Goal: Task Accomplishment & Management: Complete application form

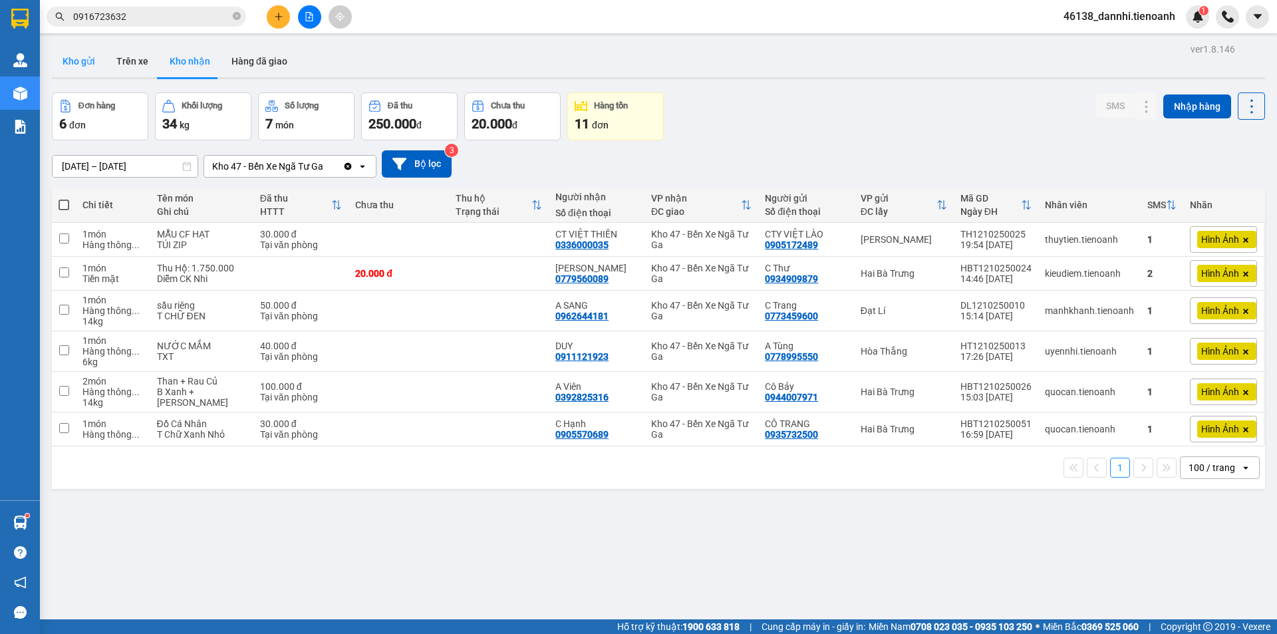
click at [74, 64] on button "Kho gửi" at bounding box center [79, 61] width 54 height 32
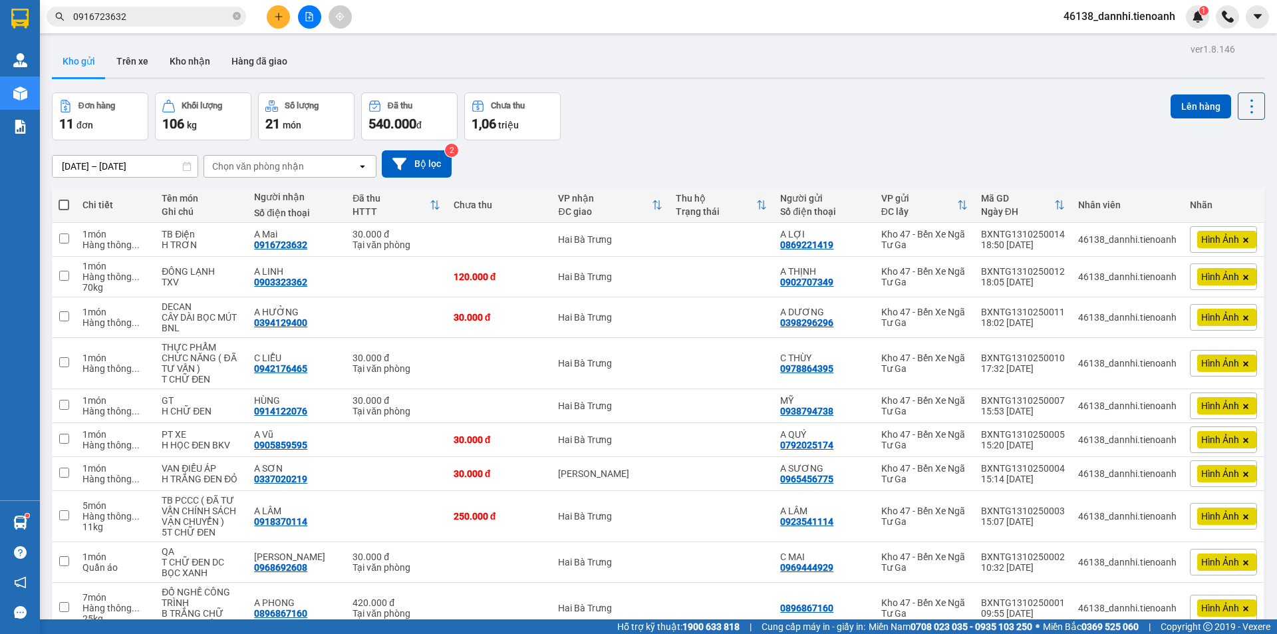
click at [59, 206] on span at bounding box center [64, 204] width 11 height 11
click at [64, 198] on input "checkbox" at bounding box center [64, 198] width 0 height 0
checkbox input "true"
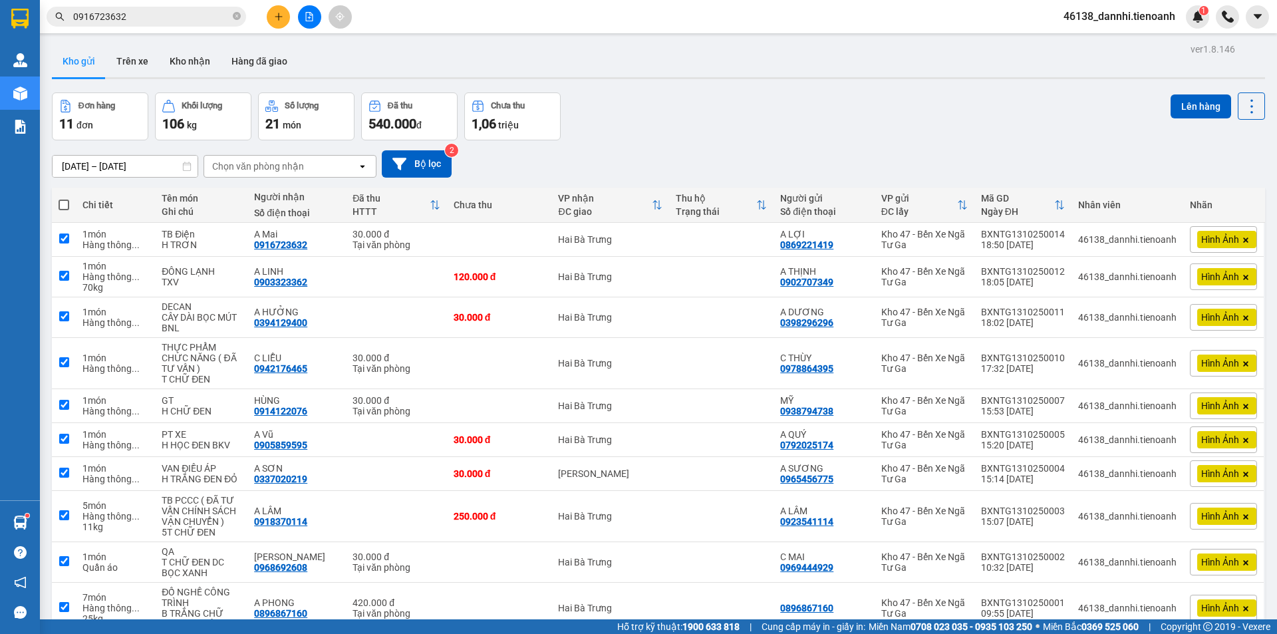
checkbox input "true"
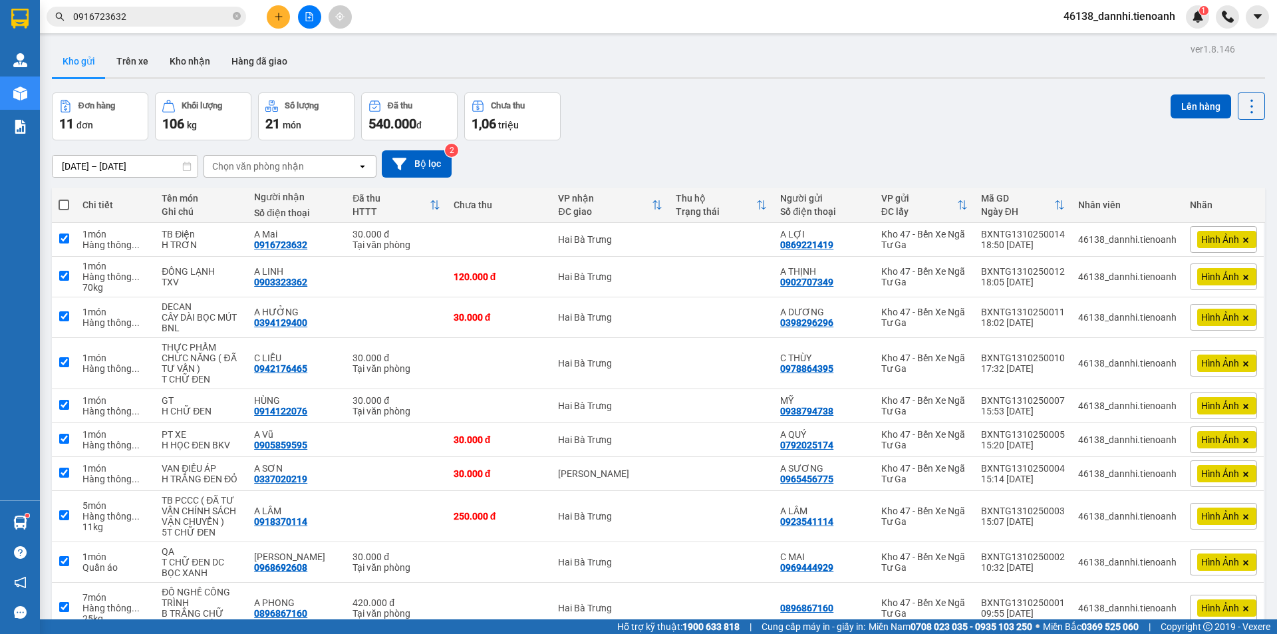
checkbox input "true"
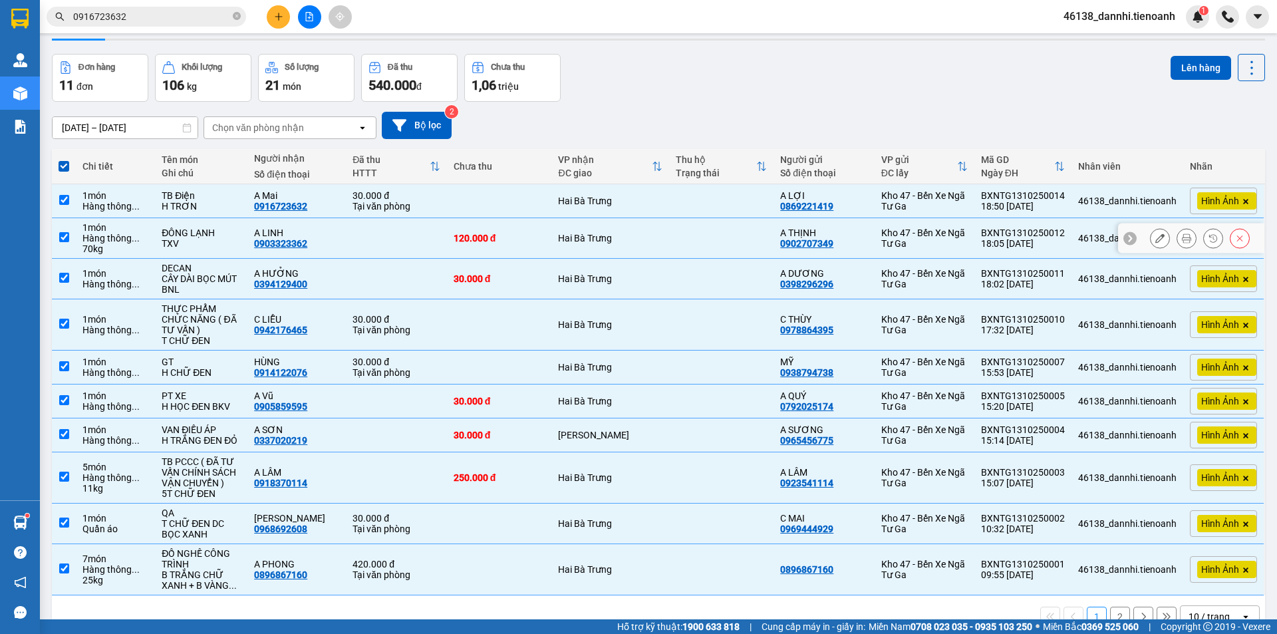
scroll to position [69, 0]
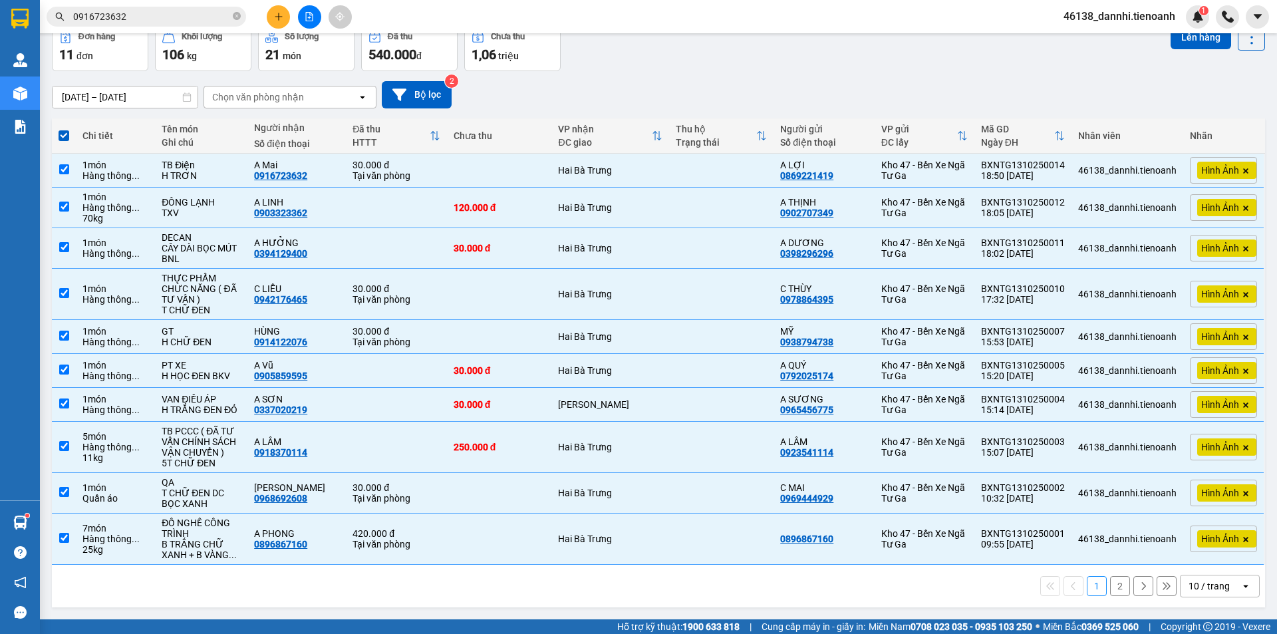
click at [1213, 587] on div "10 / trang" at bounding box center [1208, 585] width 41 height 13
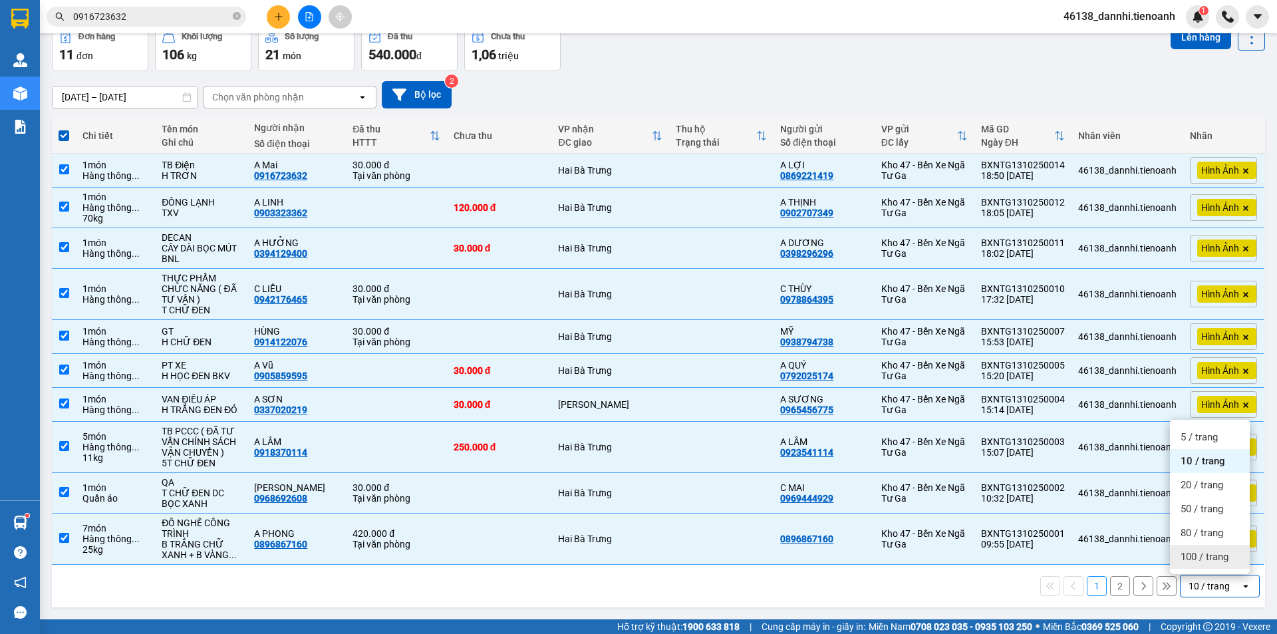
click at [1205, 557] on span "100 / trang" at bounding box center [1204, 556] width 48 height 13
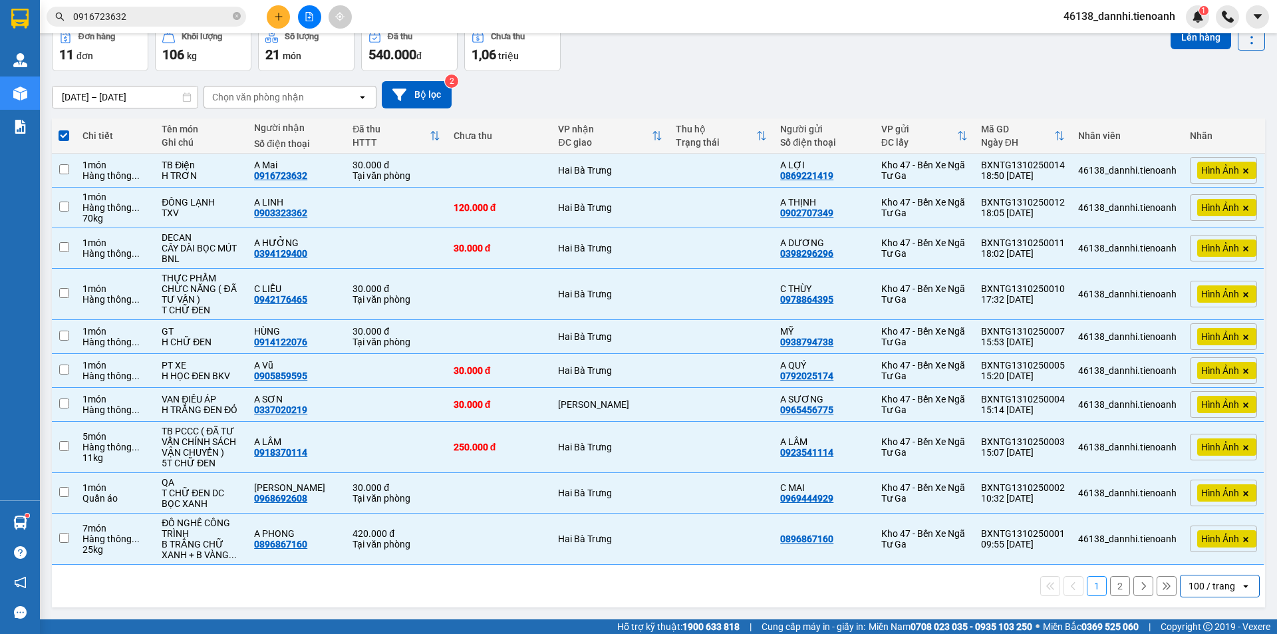
checkbox input "false"
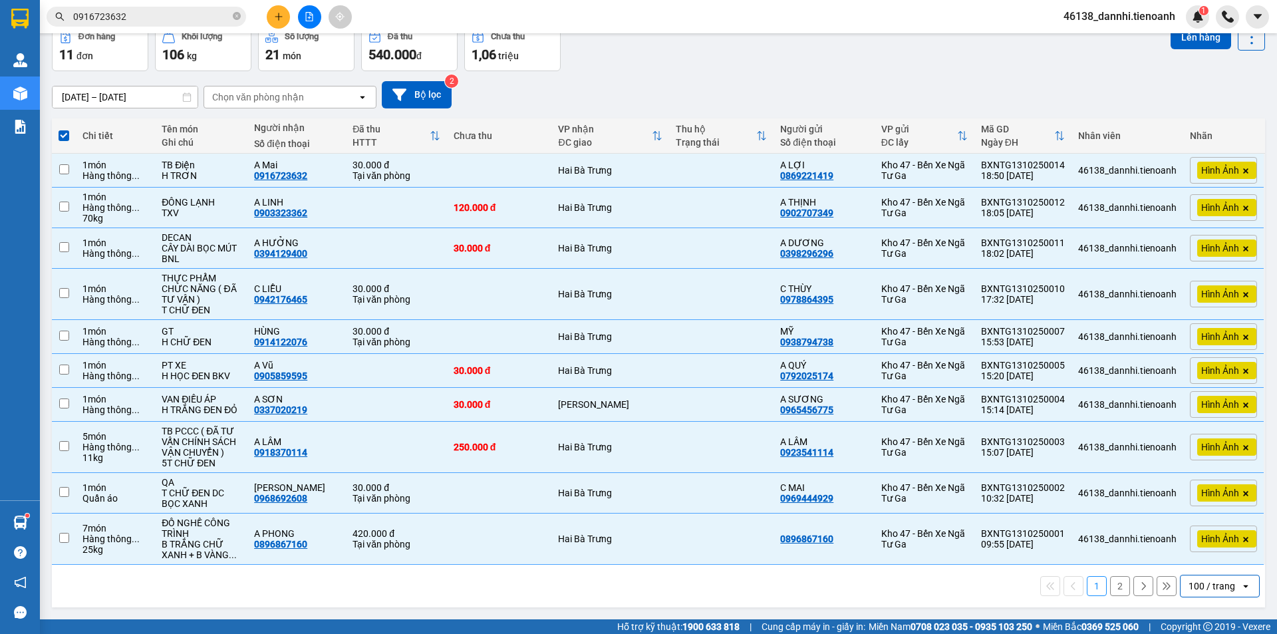
checkbox input "false"
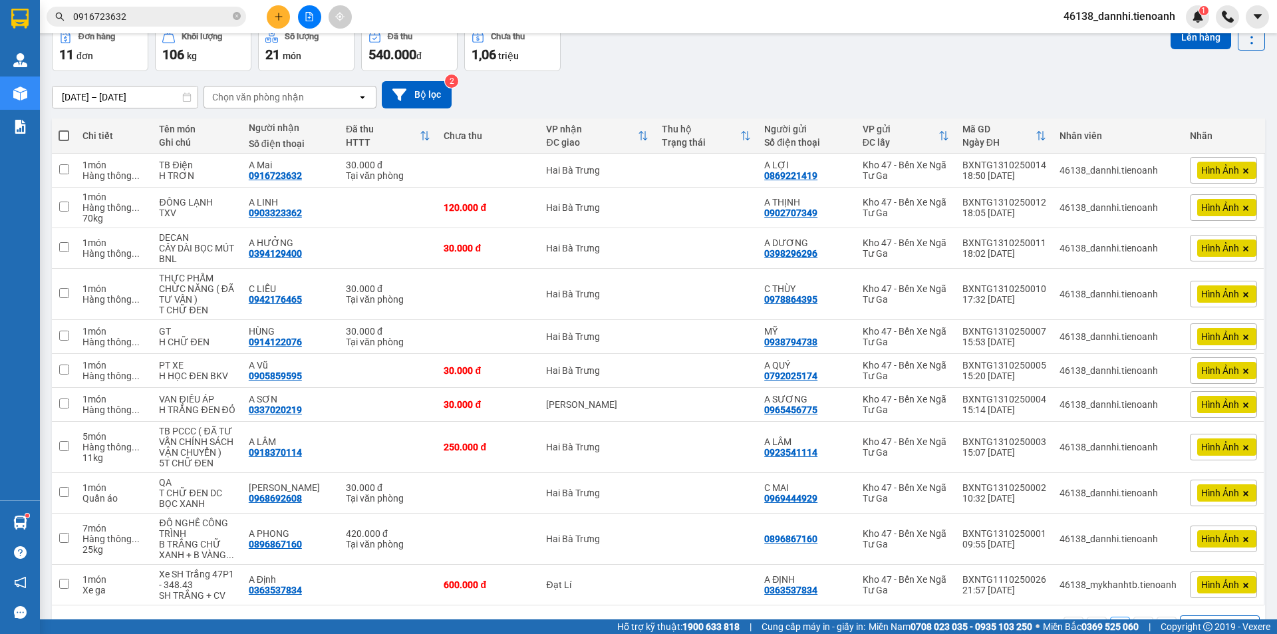
click at [64, 135] on span at bounding box center [64, 135] width 11 height 11
click at [64, 129] on input "checkbox" at bounding box center [64, 129] width 0 height 0
checkbox input "true"
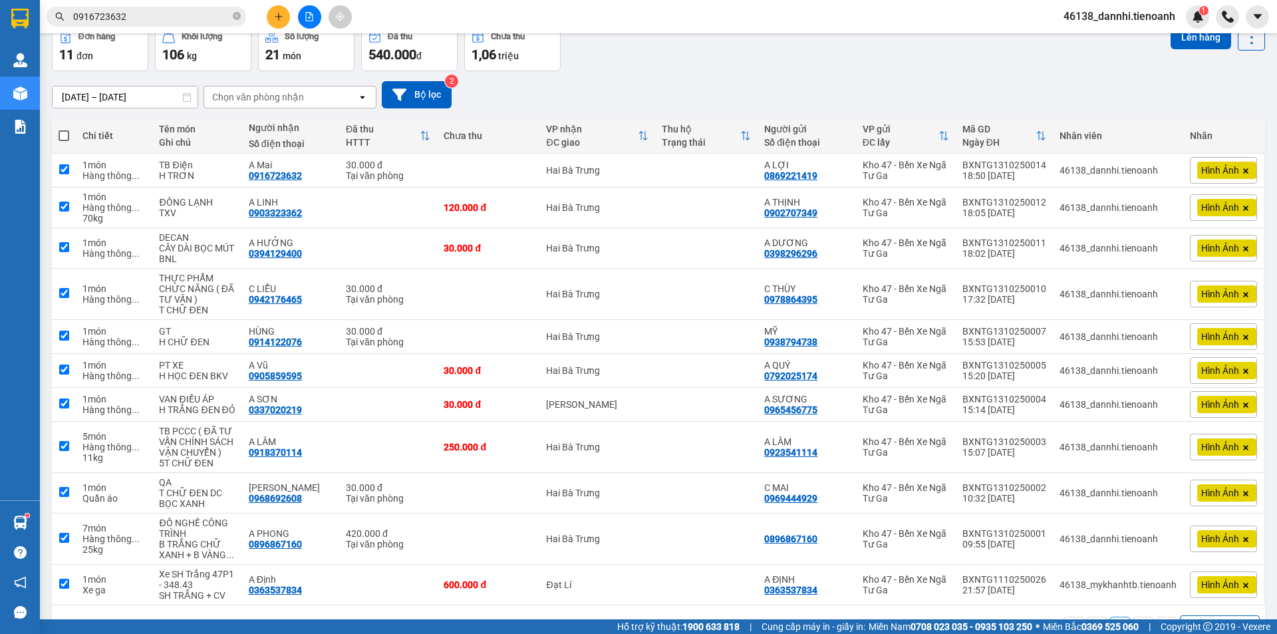
checkbox input "true"
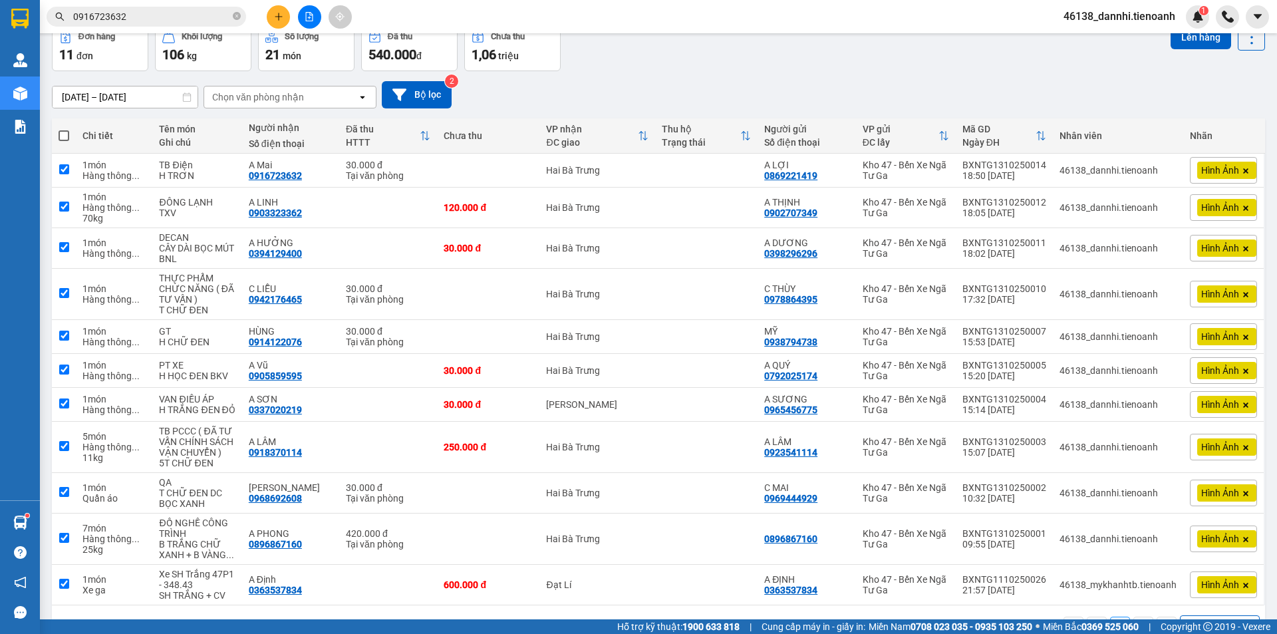
checkbox input "true"
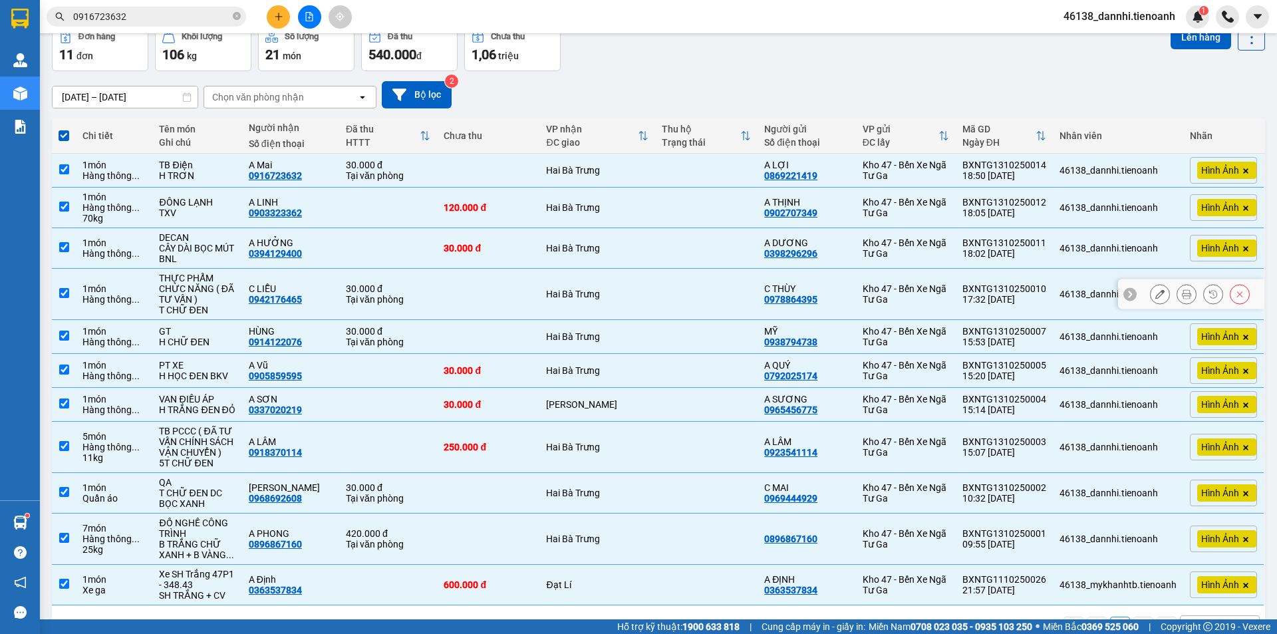
scroll to position [110, 0]
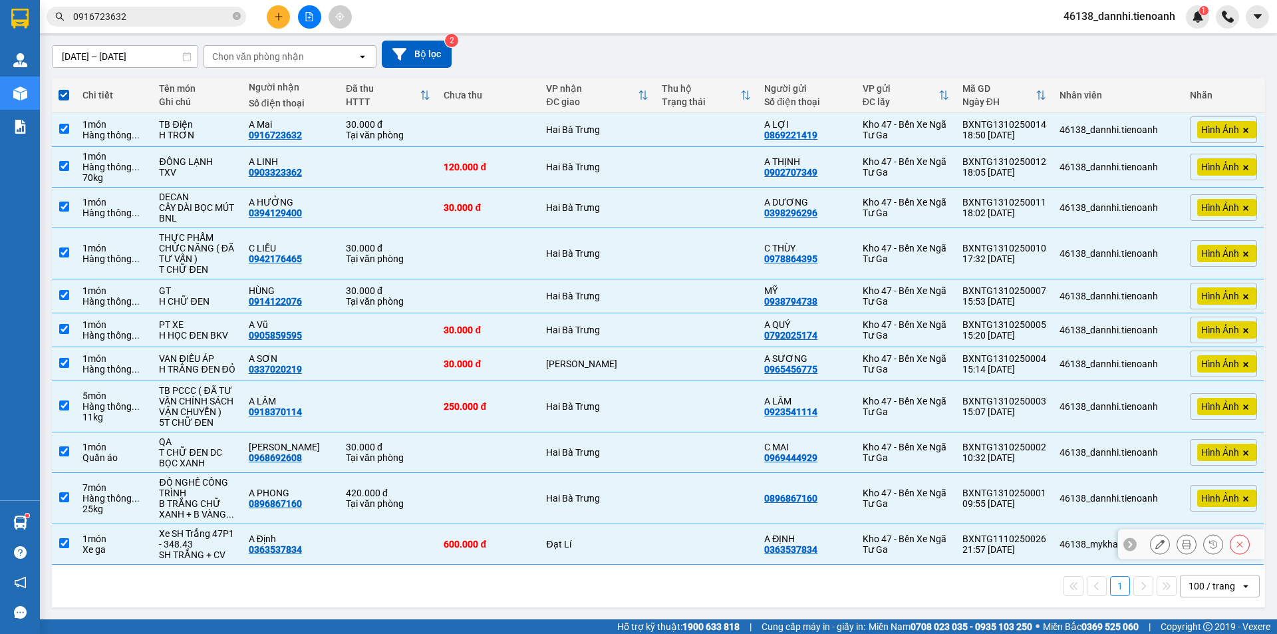
click at [370, 543] on td at bounding box center [388, 544] width 98 height 41
checkbox input "false"
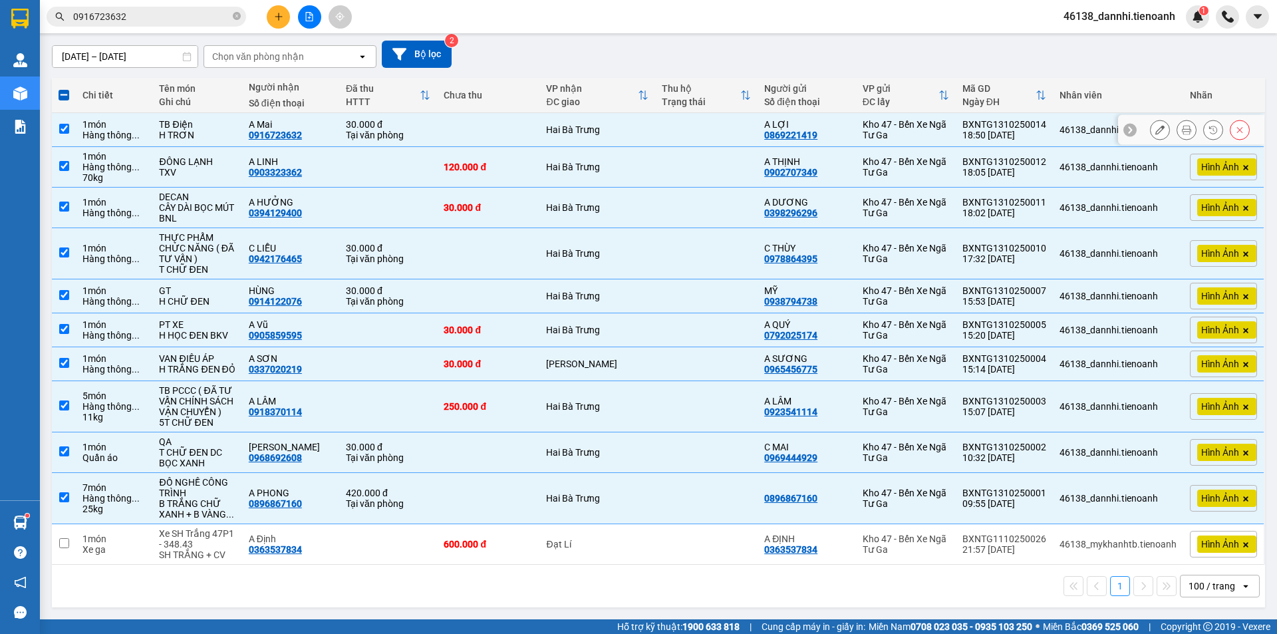
scroll to position [0, 0]
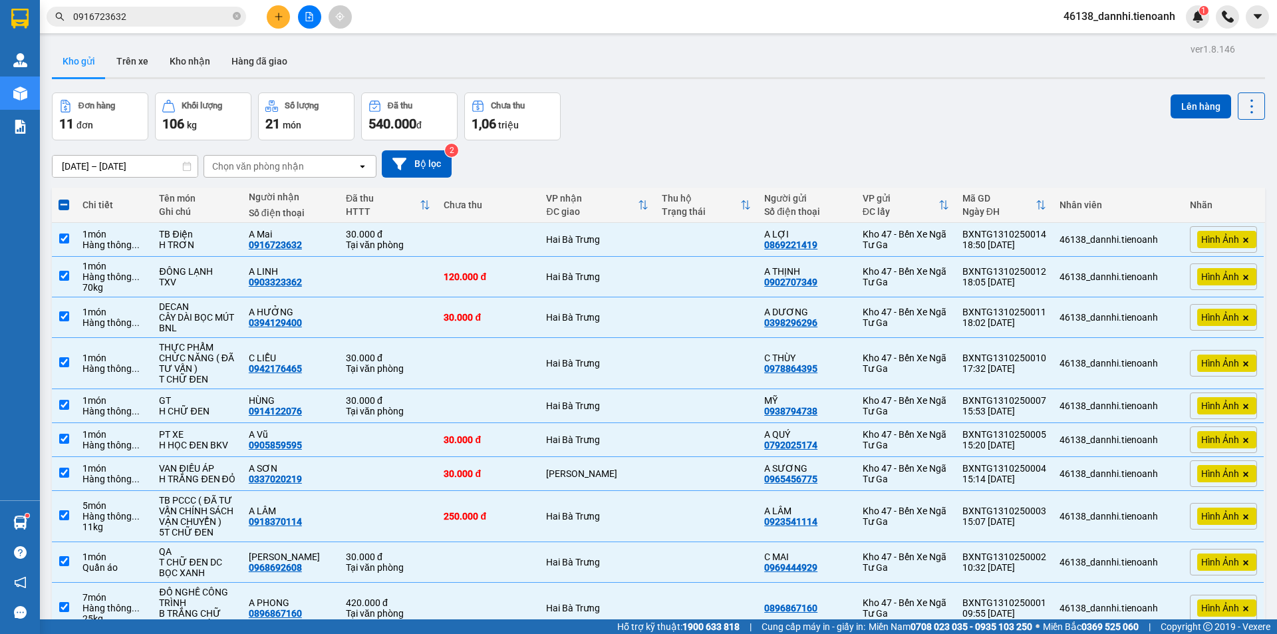
click at [1169, 92] on div "ver 1.8.146 Kho gửi Trên xe Kho nhận Hàng đã giao Đơn hàng 11 đơn Khối lượng 10…" at bounding box center [658, 381] width 1223 height 682
click at [1170, 101] on button "Lên hàng" at bounding box center [1200, 106] width 61 height 24
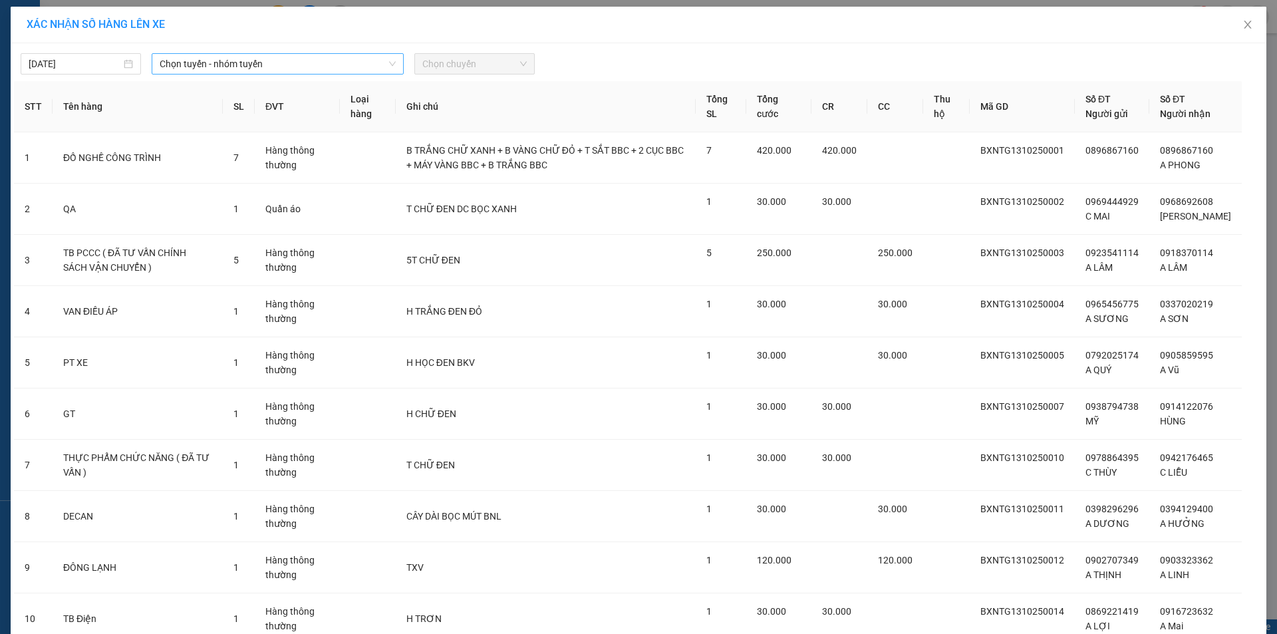
click at [347, 59] on span "Chọn tuyến - nhóm tuyến" at bounding box center [278, 64] width 236 height 20
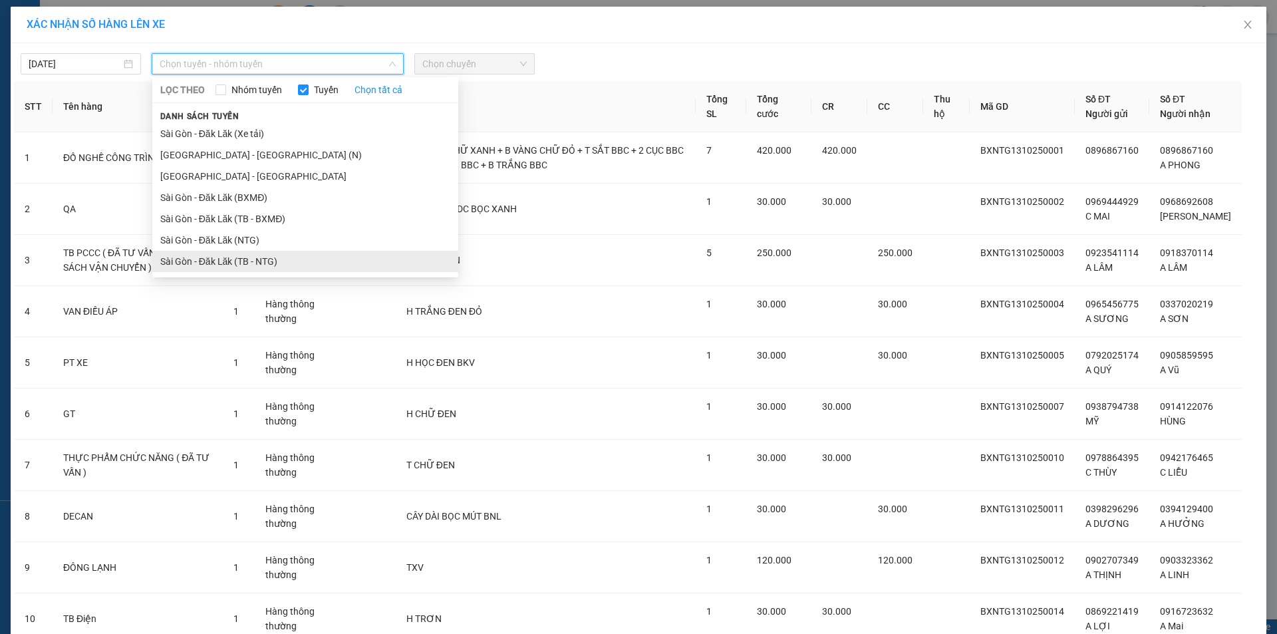
click at [225, 263] on li "Sài Gòn - Đăk Lăk (TB - NTG)" at bounding box center [305, 261] width 306 height 21
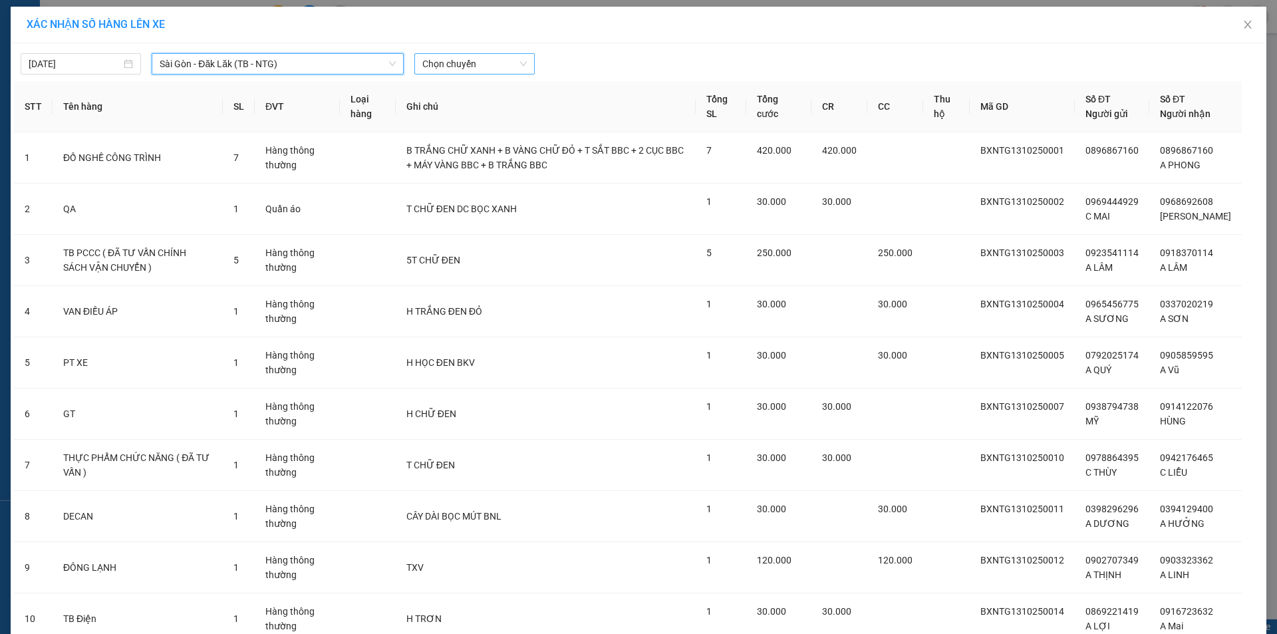
click at [475, 60] on span "Chọn chuyến" at bounding box center [474, 64] width 104 height 20
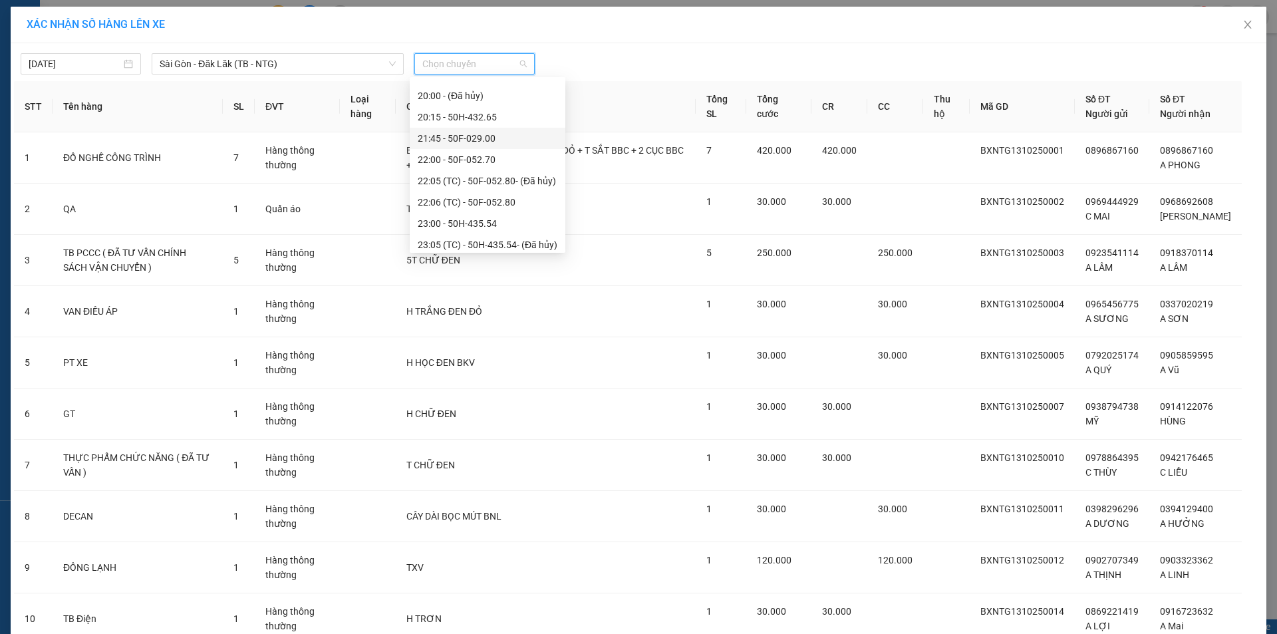
scroll to position [128, 0]
click at [477, 212] on div "23:10 - 50H-290.30" at bounding box center [488, 218] width 140 height 15
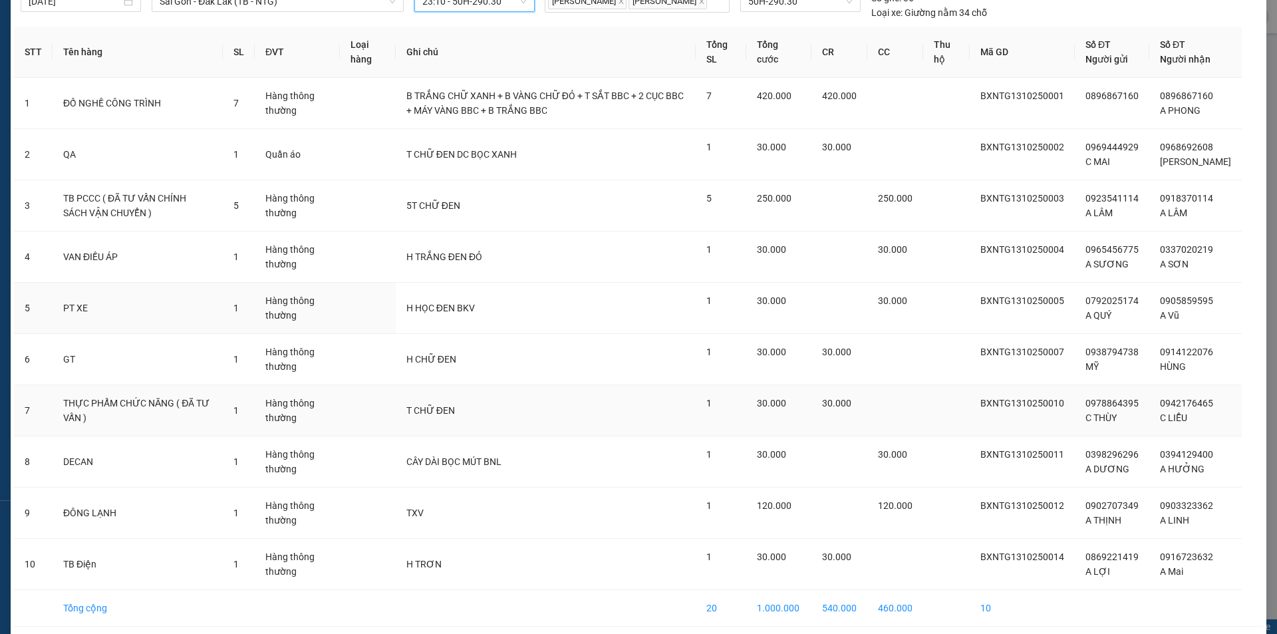
scroll to position [130, 0]
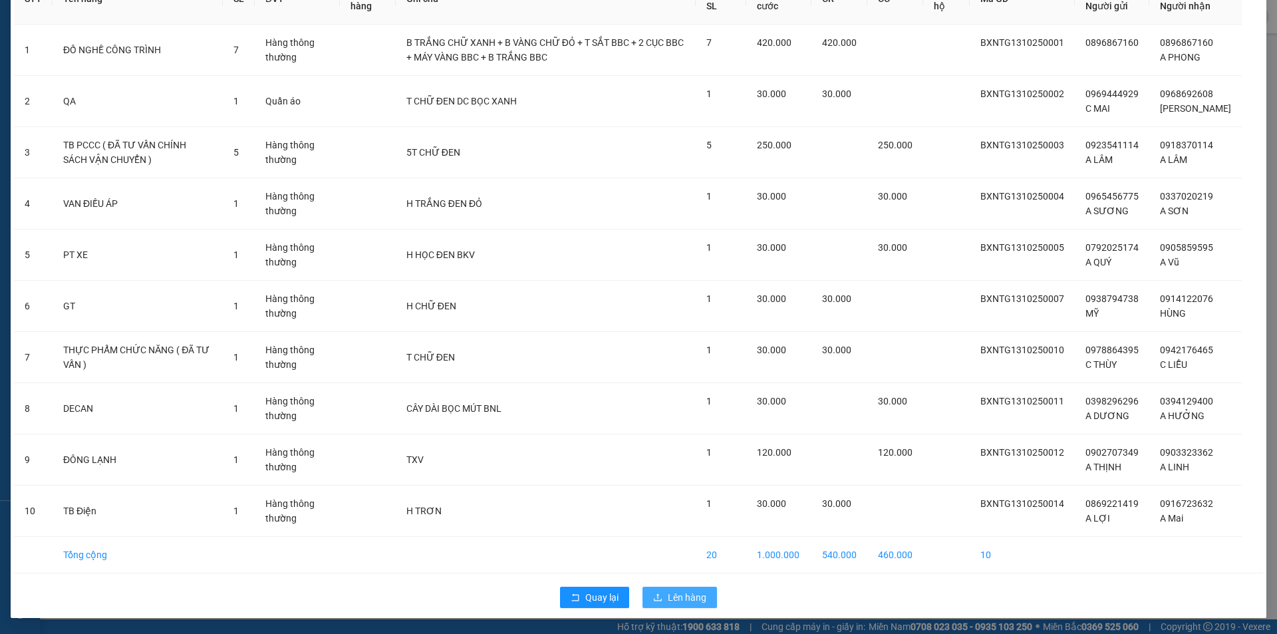
click at [670, 592] on span "Lên hàng" at bounding box center [687, 597] width 39 height 15
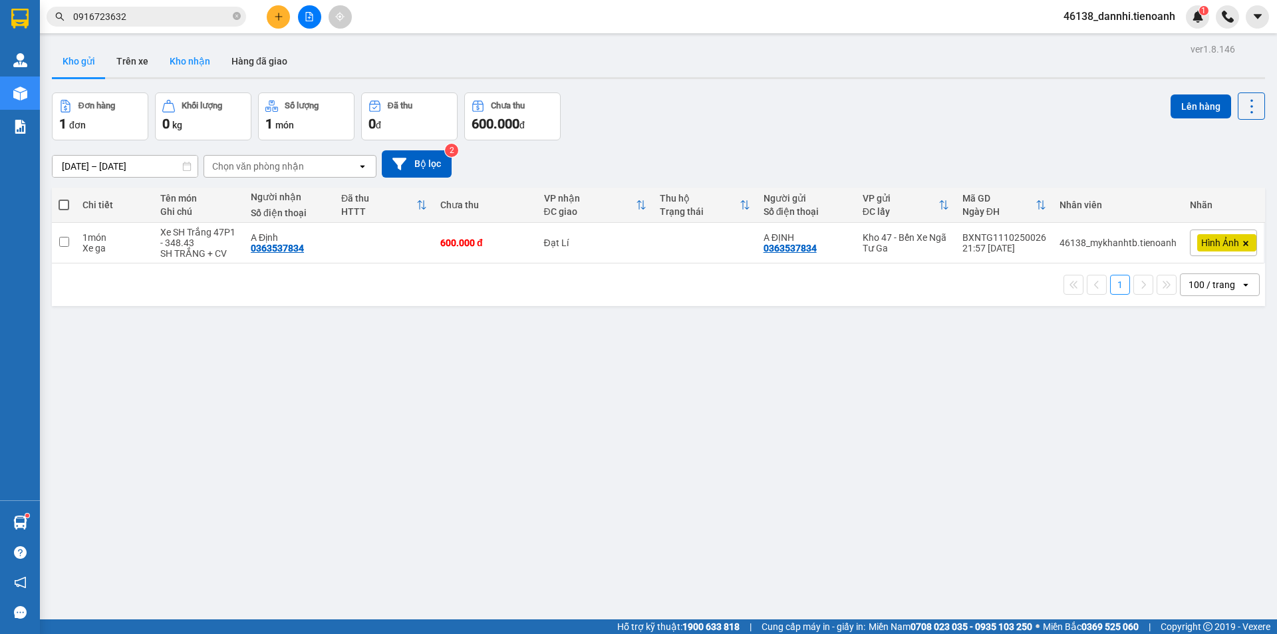
click at [197, 64] on button "Kho nhận" at bounding box center [190, 61] width 62 height 32
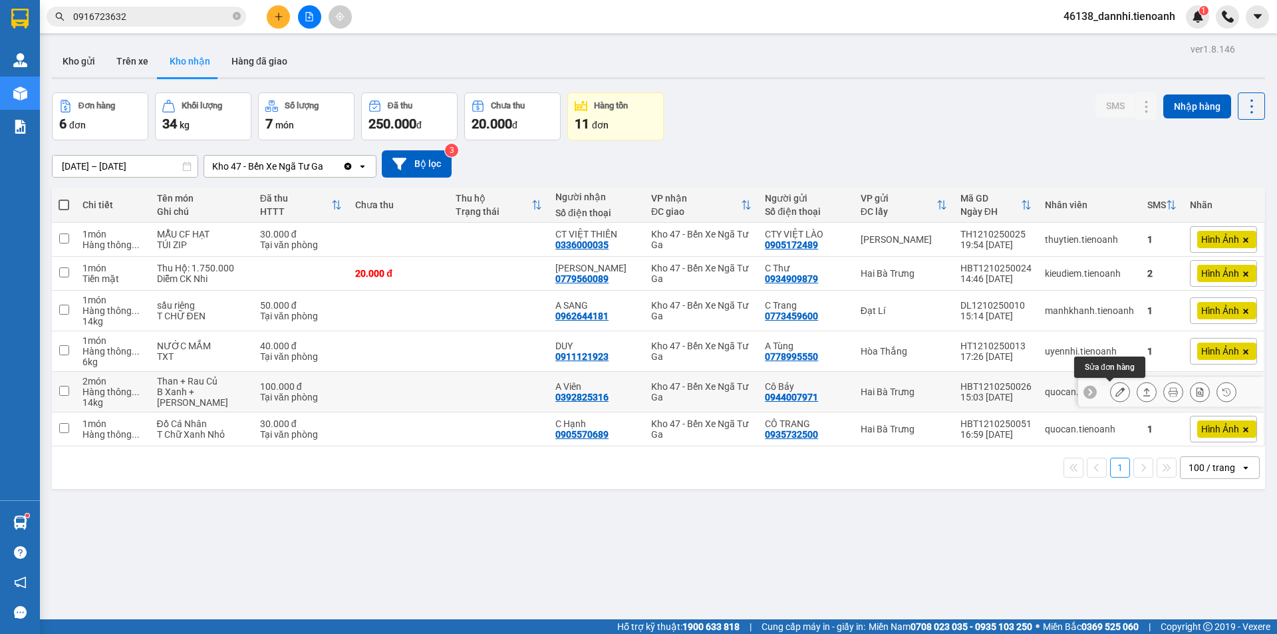
click at [1115, 394] on icon at bounding box center [1119, 391] width 9 height 9
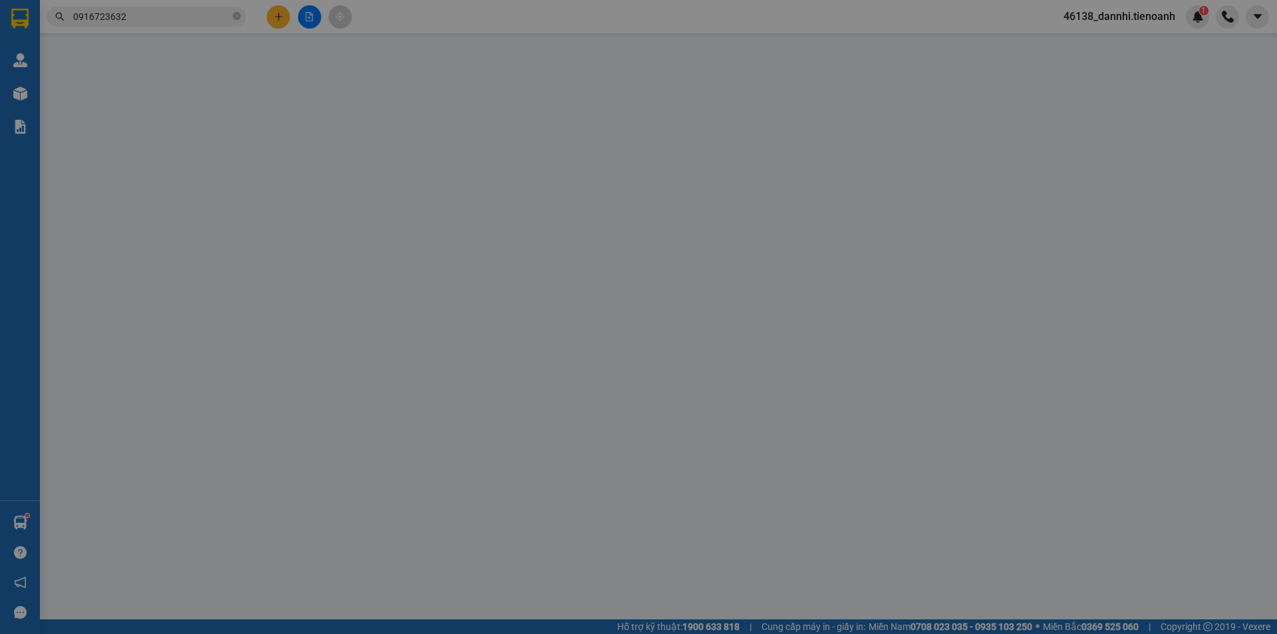
type input "0392825316"
type input "A Viên"
type input "0944007971"
type input "Cô Bảy"
type input "gr"
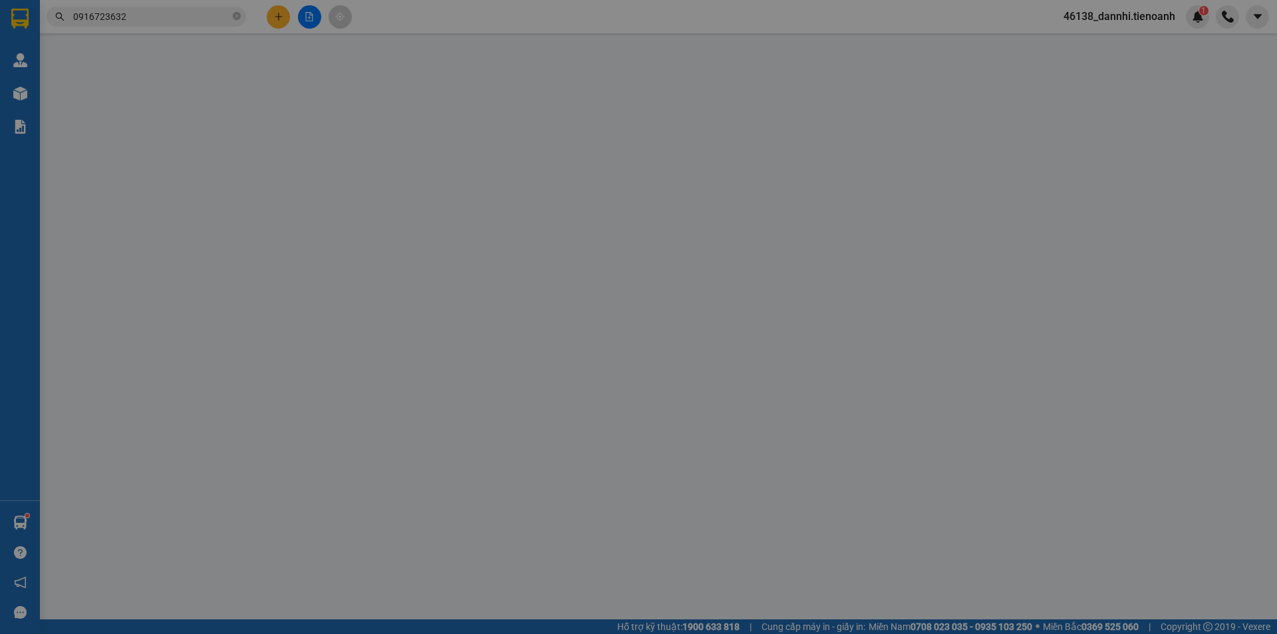
type input "0"
type input "100.000"
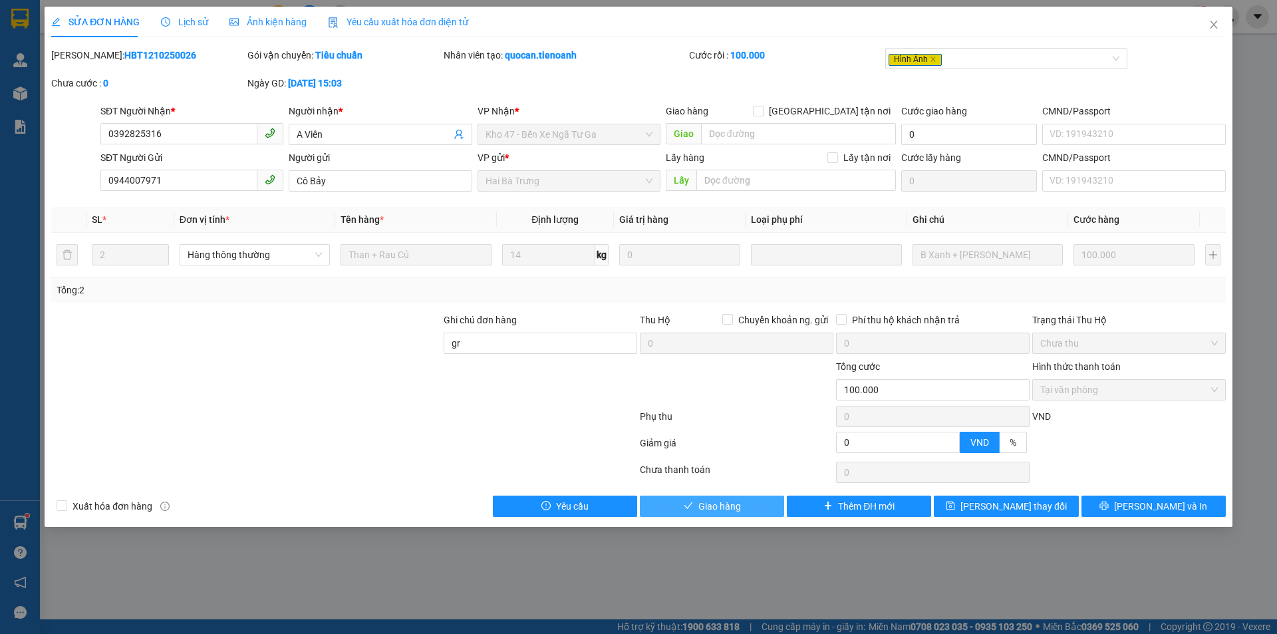
click at [687, 502] on icon "check" at bounding box center [687, 505] width 9 height 9
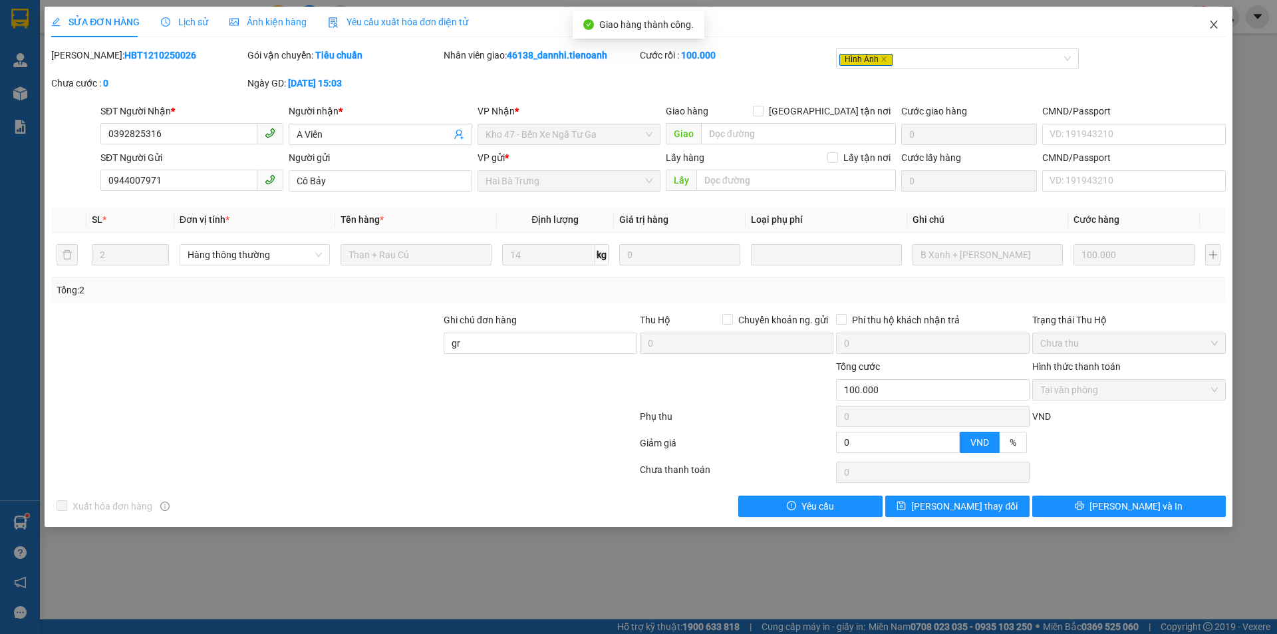
click at [1213, 22] on icon "close" at bounding box center [1213, 24] width 11 height 11
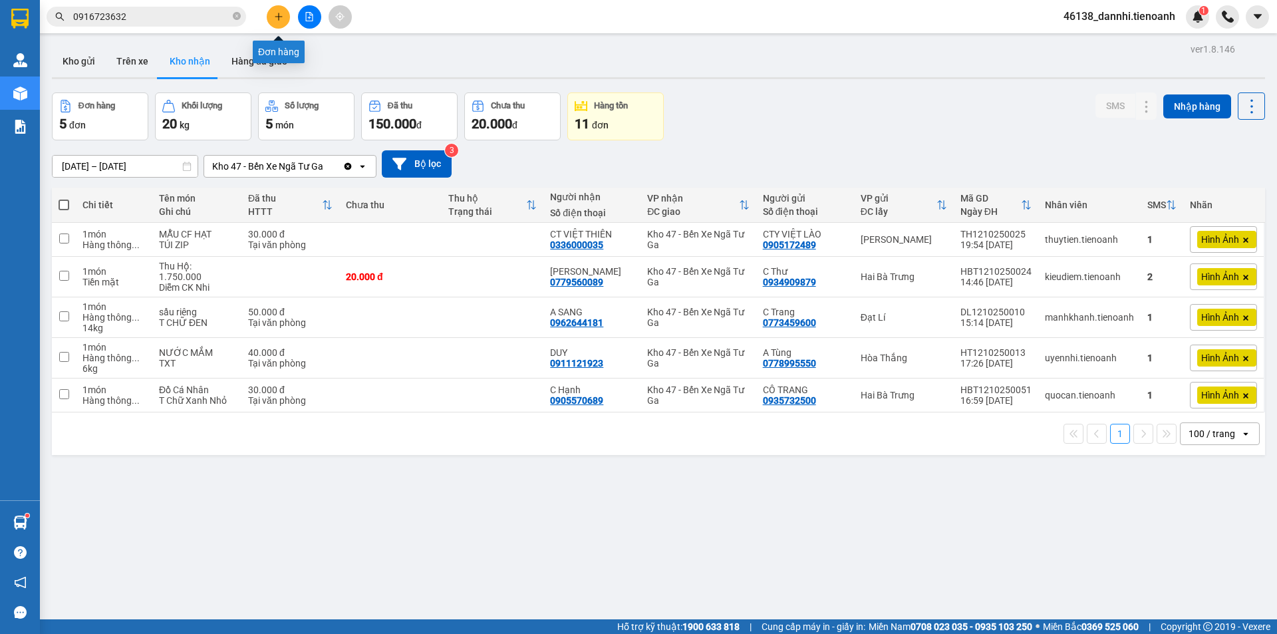
click at [274, 20] on icon "plus" at bounding box center [278, 16] width 9 height 9
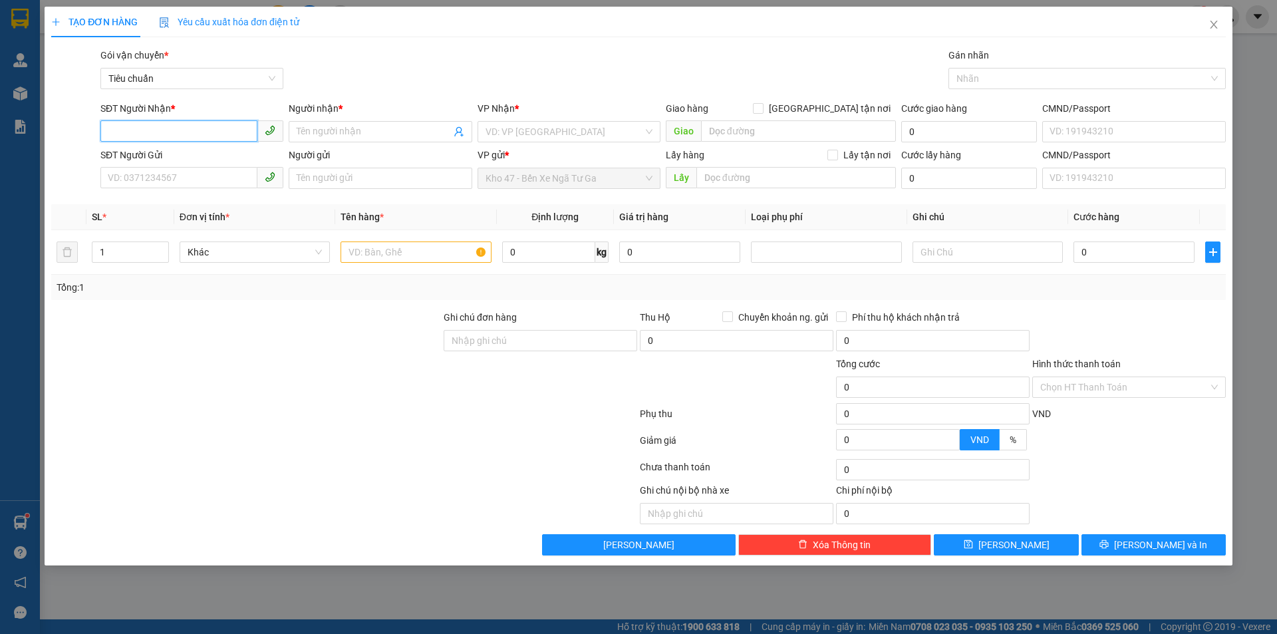
click at [189, 130] on input "SĐT Người Nhận *" at bounding box center [178, 130] width 157 height 21
type input "0868669869"
click at [214, 160] on div "0868669869 - A DƯƠNG" at bounding box center [191, 158] width 167 height 15
type input "A DƯƠNG"
type input "200.000"
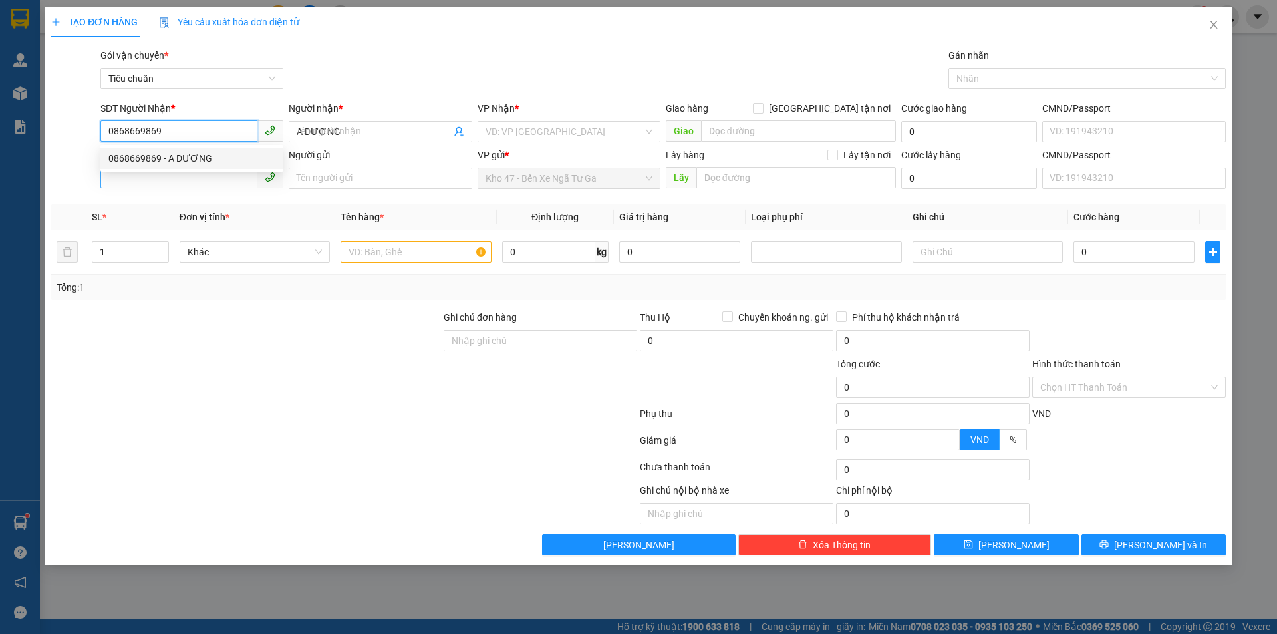
type input "200.000"
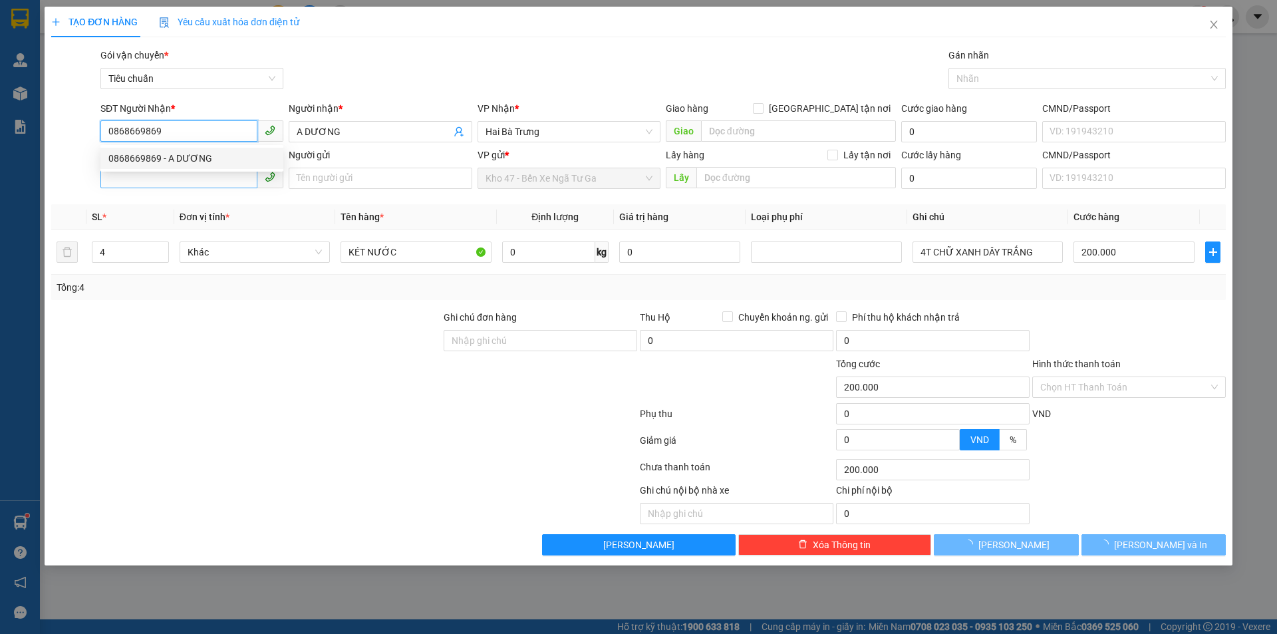
type input "0868669869"
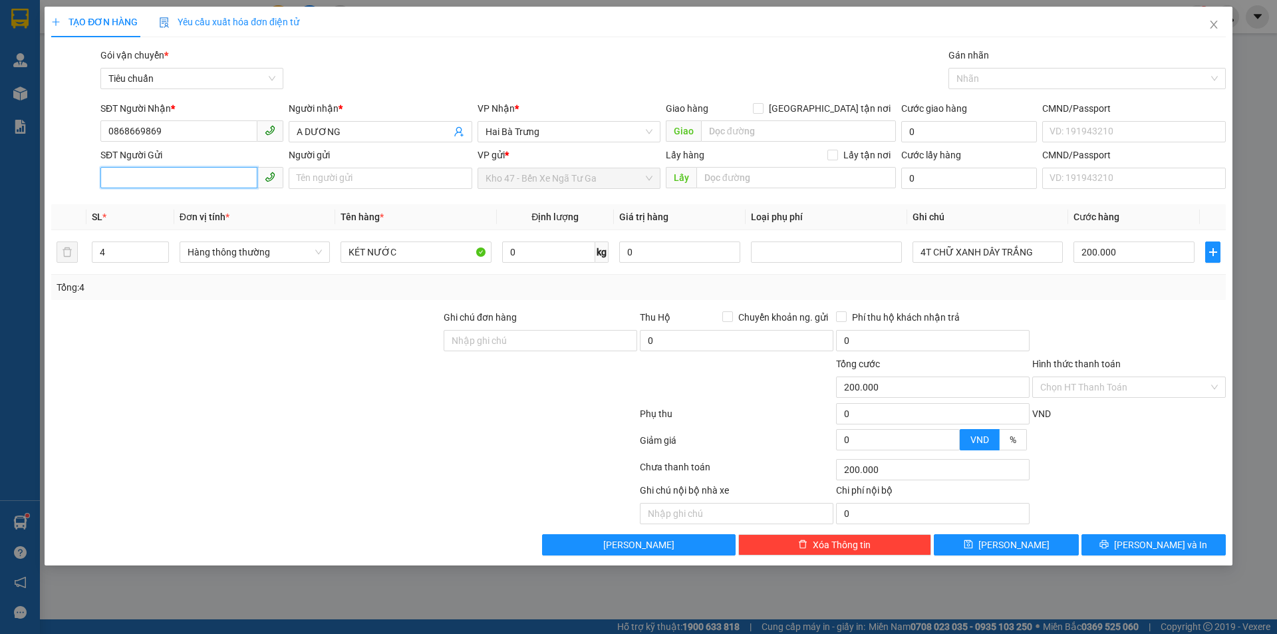
click at [219, 179] on input "SĐT Người Gửi" at bounding box center [178, 177] width 157 height 21
click at [227, 214] on div "0987442244 - HÓA" at bounding box center [191, 204] width 183 height 21
type input "0987442244"
type input "HÓA"
click at [161, 257] on icon "down" at bounding box center [161, 256] width 5 height 5
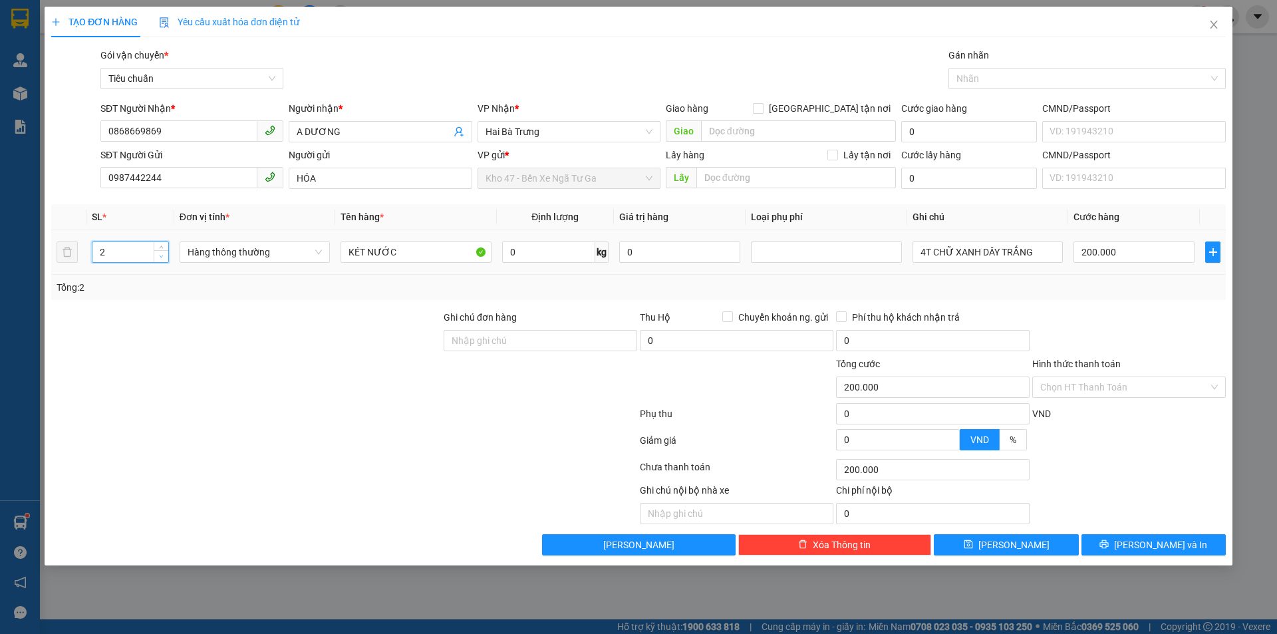
click at [161, 257] on icon "down" at bounding box center [161, 256] width 5 height 5
type input "1"
click at [161, 257] on icon "down" at bounding box center [161, 256] width 5 height 5
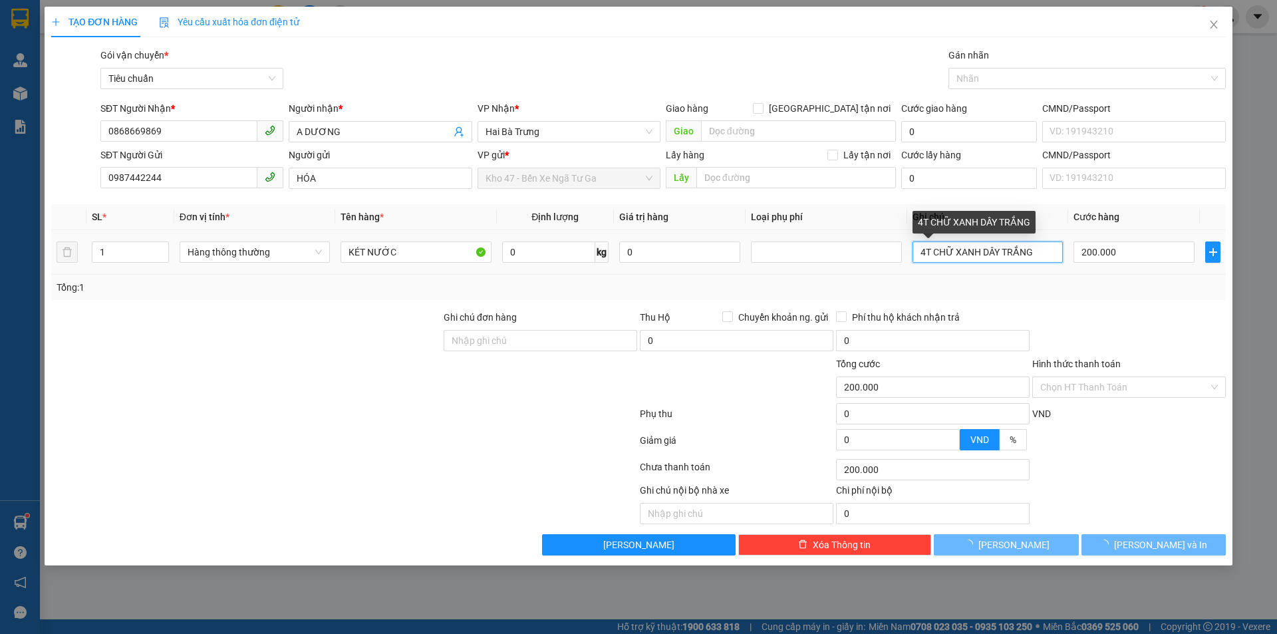
click at [925, 254] on input "4T CHỮ XANH DÂY TRẮNG" at bounding box center [987, 251] width 150 height 21
type input "0"
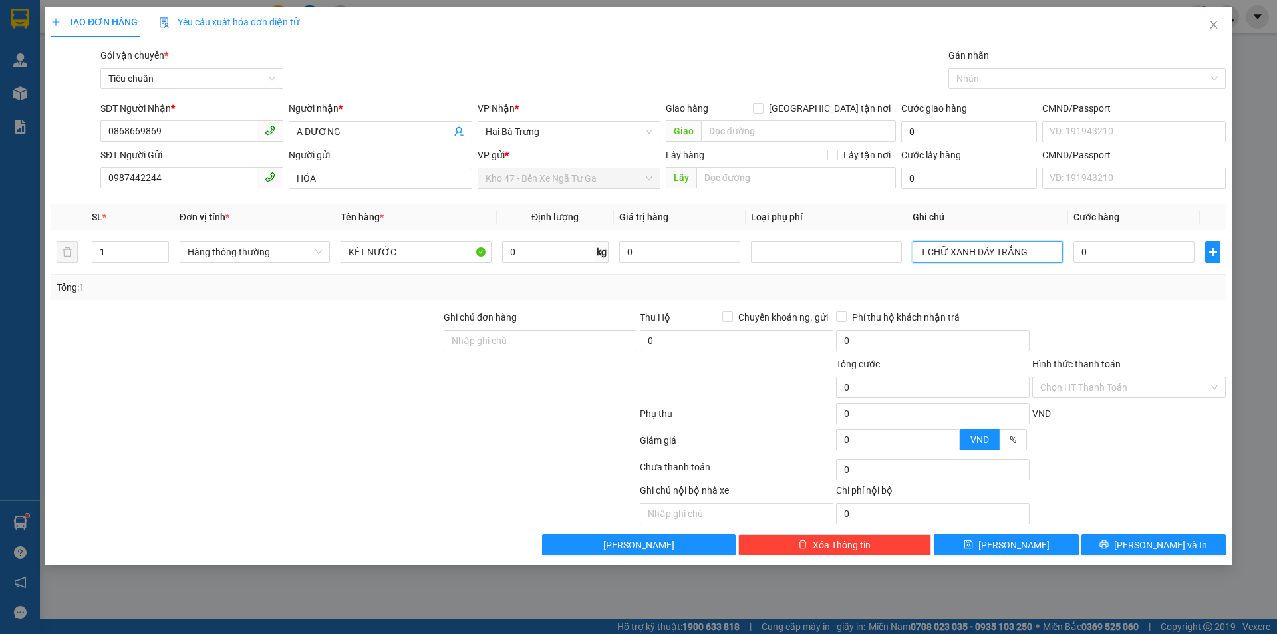
type input "T CHỮ XANH DÂY TRẮNG"
click at [985, 281] on div "Tổng: 1" at bounding box center [638, 287] width 1163 height 15
click at [1139, 251] on input "0" at bounding box center [1133, 251] width 121 height 21
type input "5"
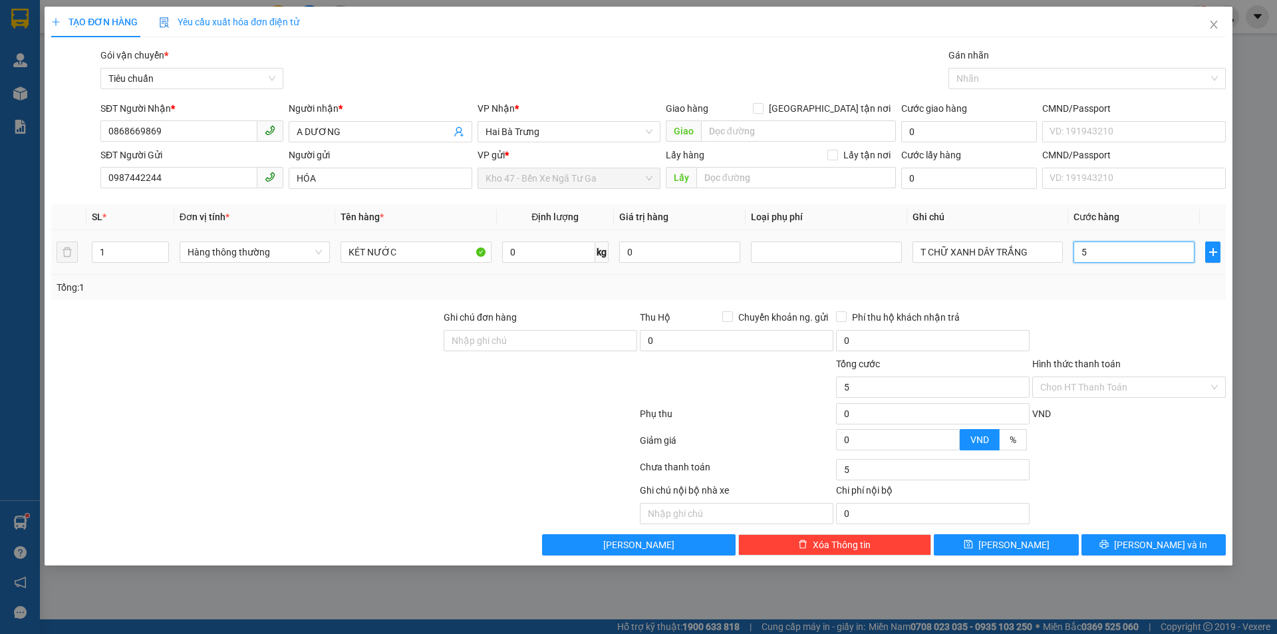
type input "50"
type input "50.000"
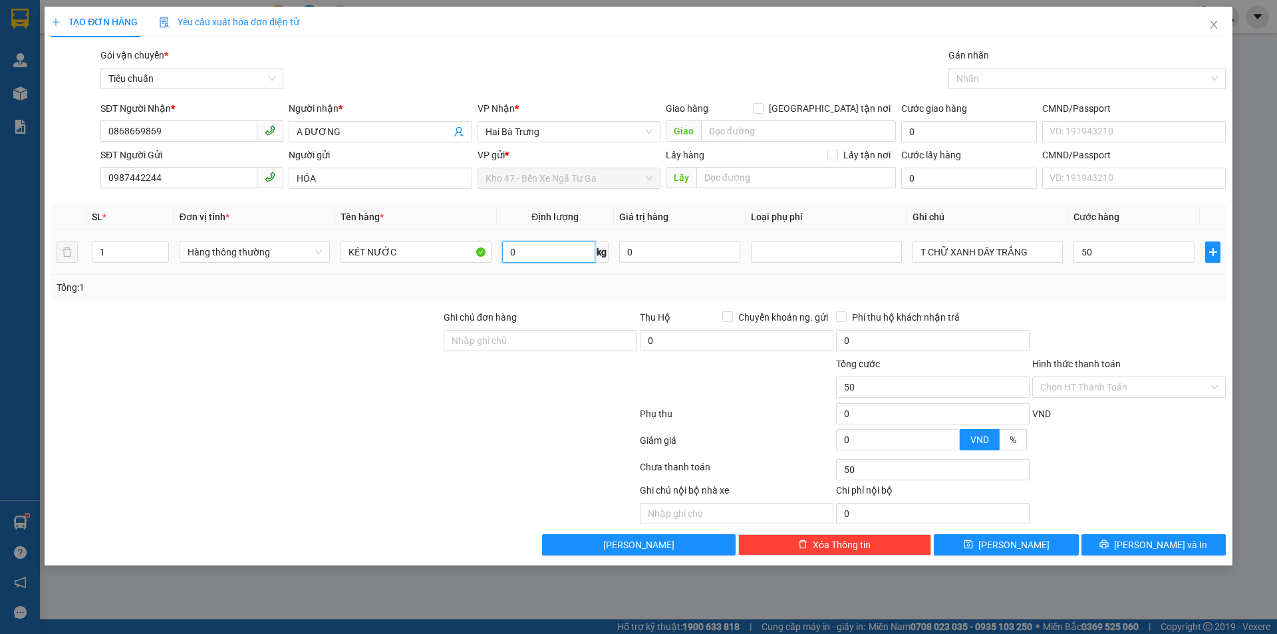
type input "50.000"
click at [572, 254] on input "0" at bounding box center [548, 251] width 93 height 21
type input "13"
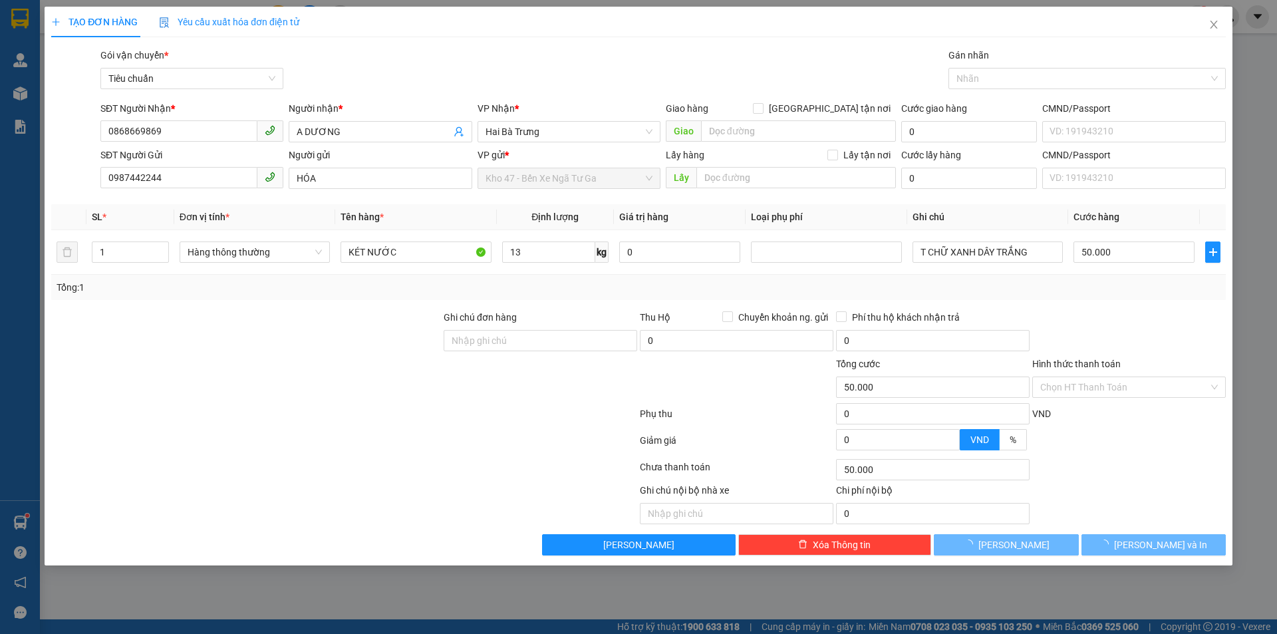
click at [578, 288] on div "Tổng: 1" at bounding box center [638, 287] width 1163 height 15
click at [1119, 545] on button "[PERSON_NAME] và In" at bounding box center [1153, 544] width 144 height 21
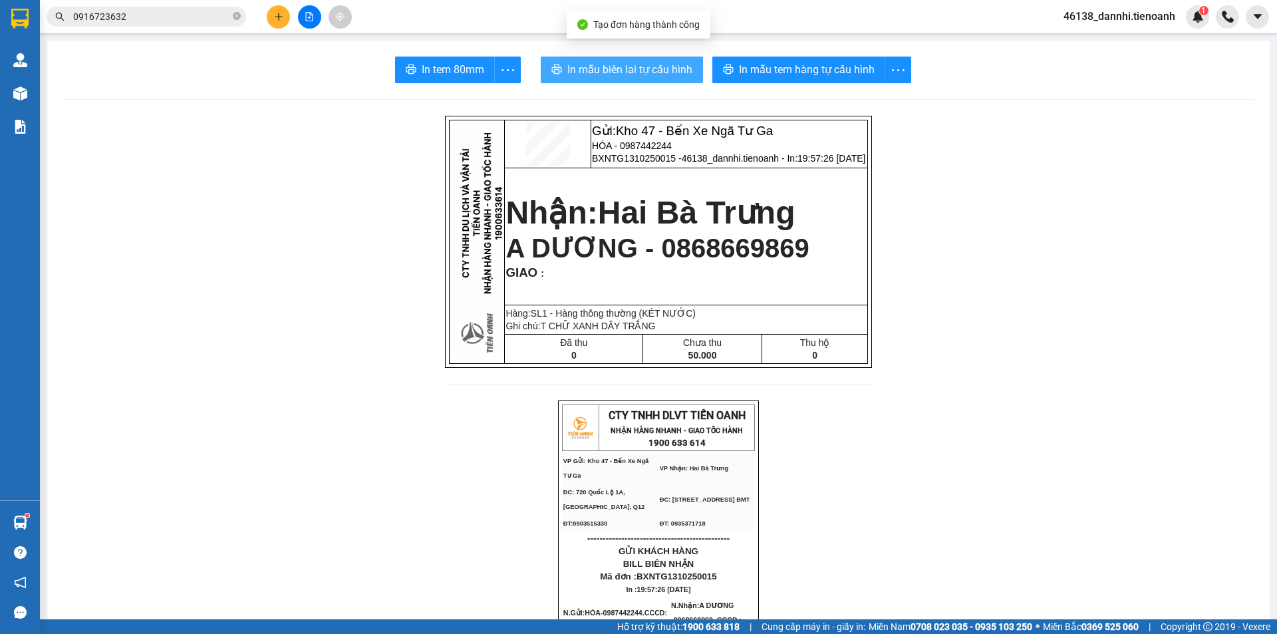
drag, startPoint x: 596, startPoint y: 66, endPoint x: 566, endPoint y: 74, distance: 31.4
click at [591, 70] on span "In mẫu biên lai tự cấu hình" at bounding box center [629, 69] width 125 height 17
click at [586, 70] on span "In mẫu biên lai tự cấu hình" at bounding box center [629, 69] width 125 height 17
click at [582, 70] on span "In mẫu biên lai tự cấu hình" at bounding box center [629, 69] width 125 height 17
click at [580, 77] on span "In mẫu biên lai tự cấu hình" at bounding box center [629, 69] width 125 height 17
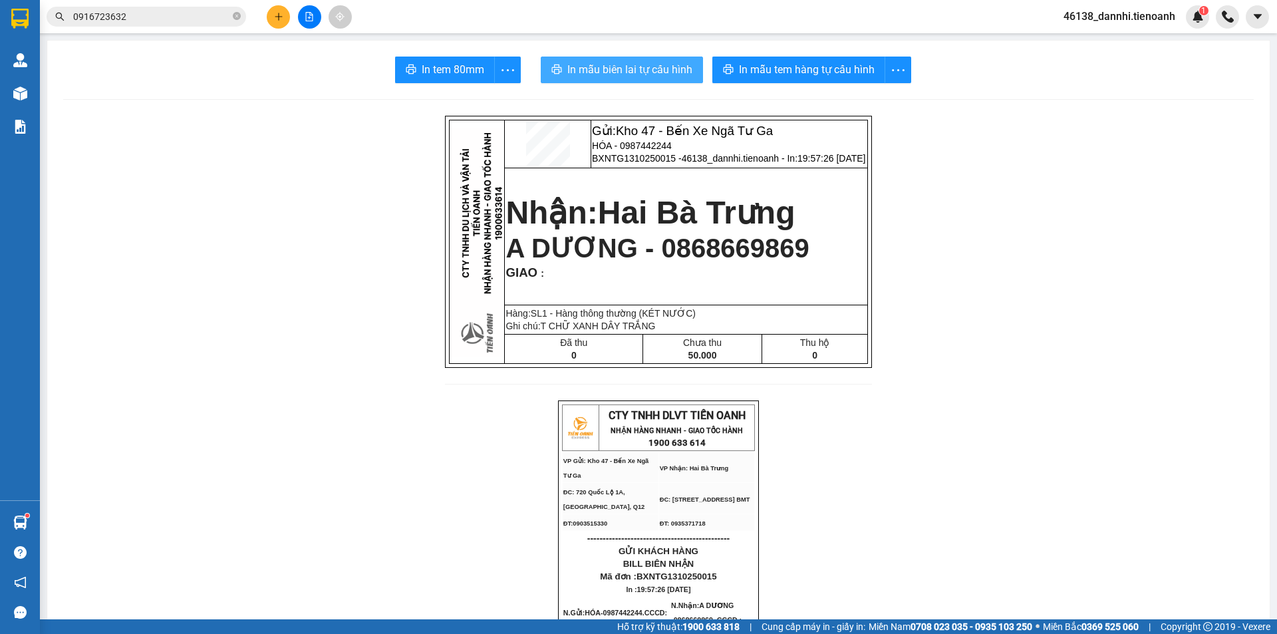
click at [580, 77] on span "In mẫu biên lai tự cấu hình" at bounding box center [629, 69] width 125 height 17
click at [588, 72] on span "In mẫu biên lai tự cấu hình" at bounding box center [629, 69] width 125 height 17
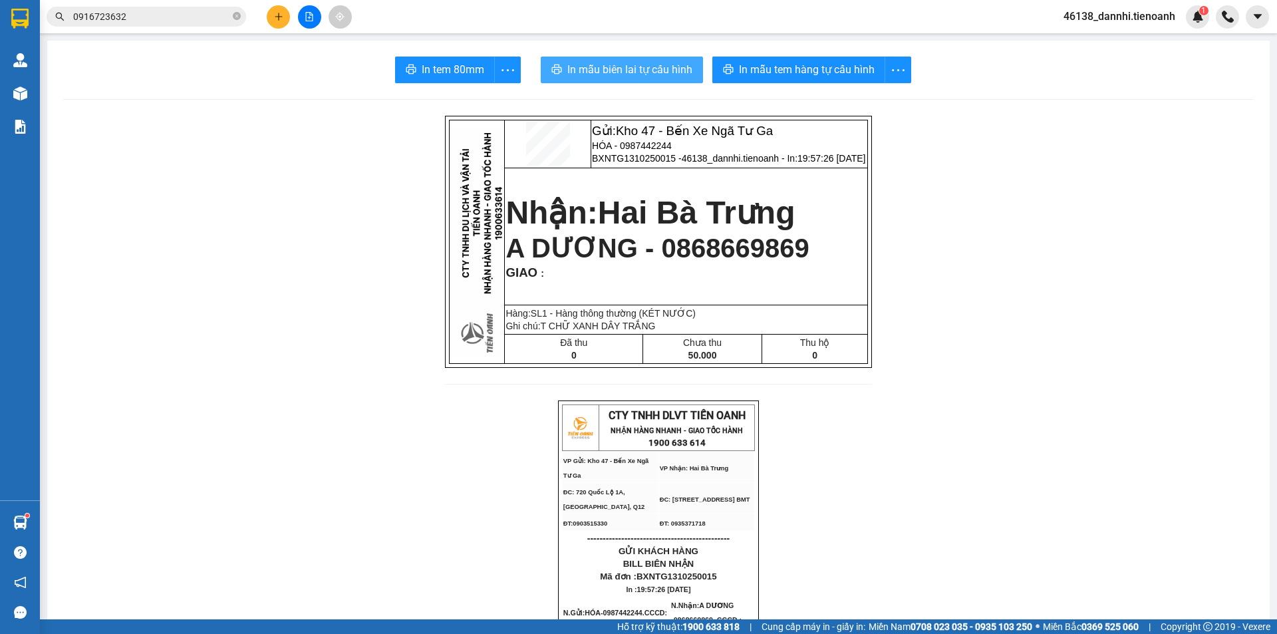
click at [588, 72] on span "In mẫu biên lai tự cấu hình" at bounding box center [629, 69] width 125 height 17
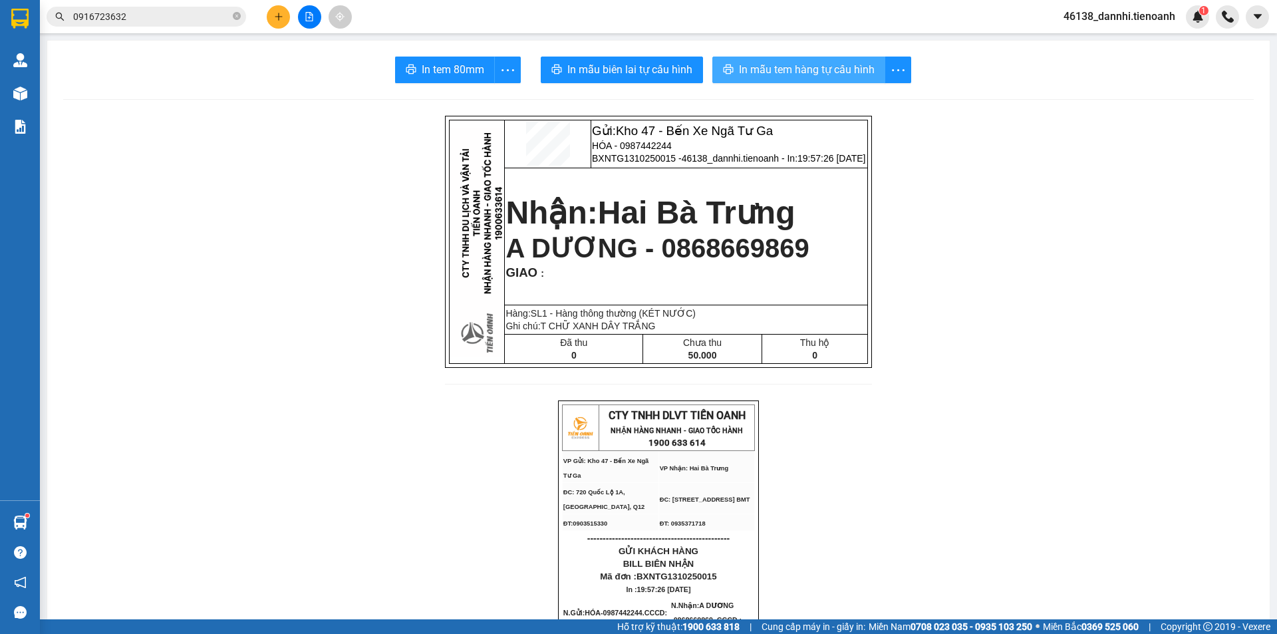
click at [866, 76] on span "In mẫu tem hàng tự cấu hình" at bounding box center [807, 69] width 136 height 17
